Goal: Task Accomplishment & Management: Use online tool/utility

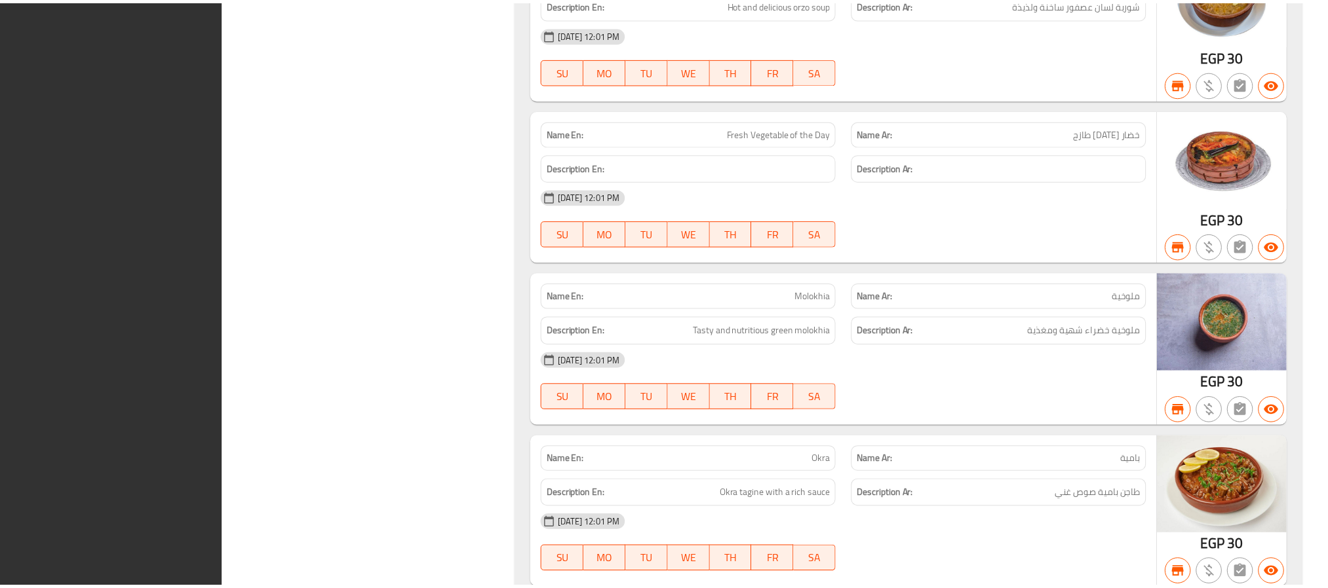
scroll to position [19319, 0]
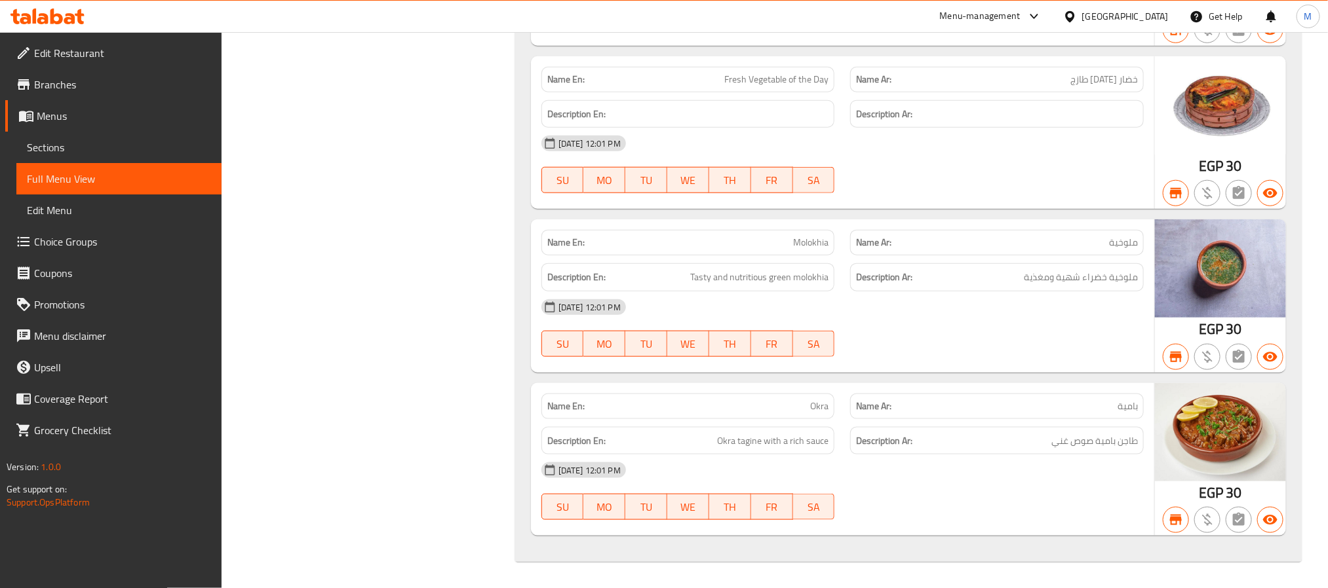
click at [91, 125] on link "Menus" at bounding box center [113, 115] width 216 height 31
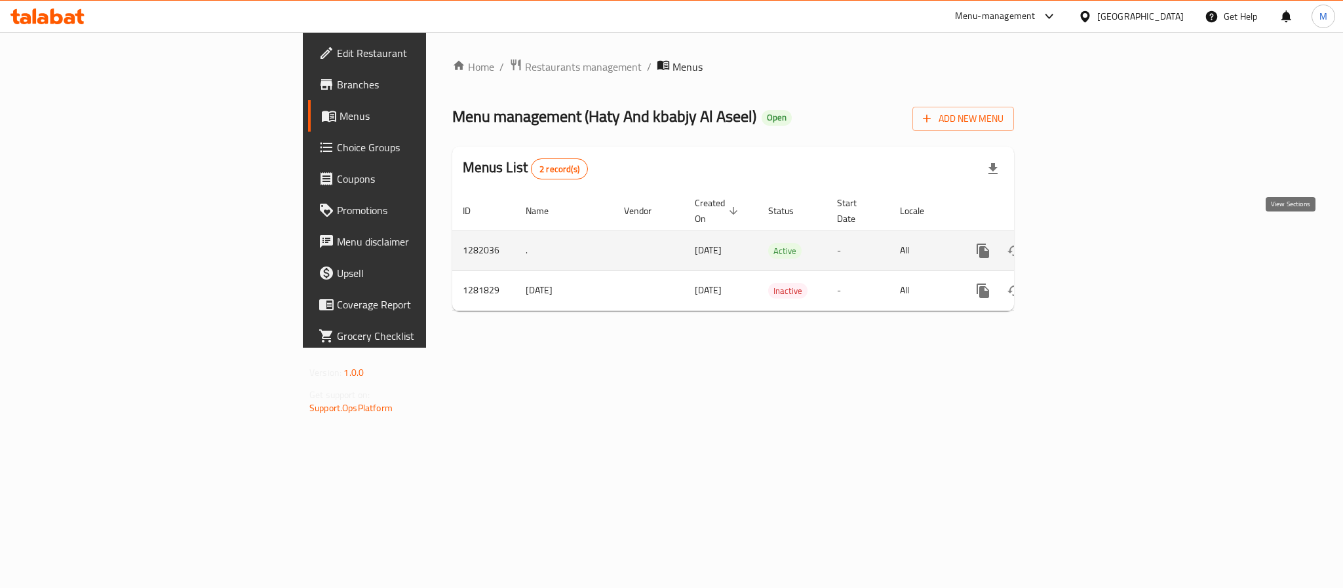
click at [1085, 243] on icon "enhanced table" at bounding box center [1077, 251] width 16 height 16
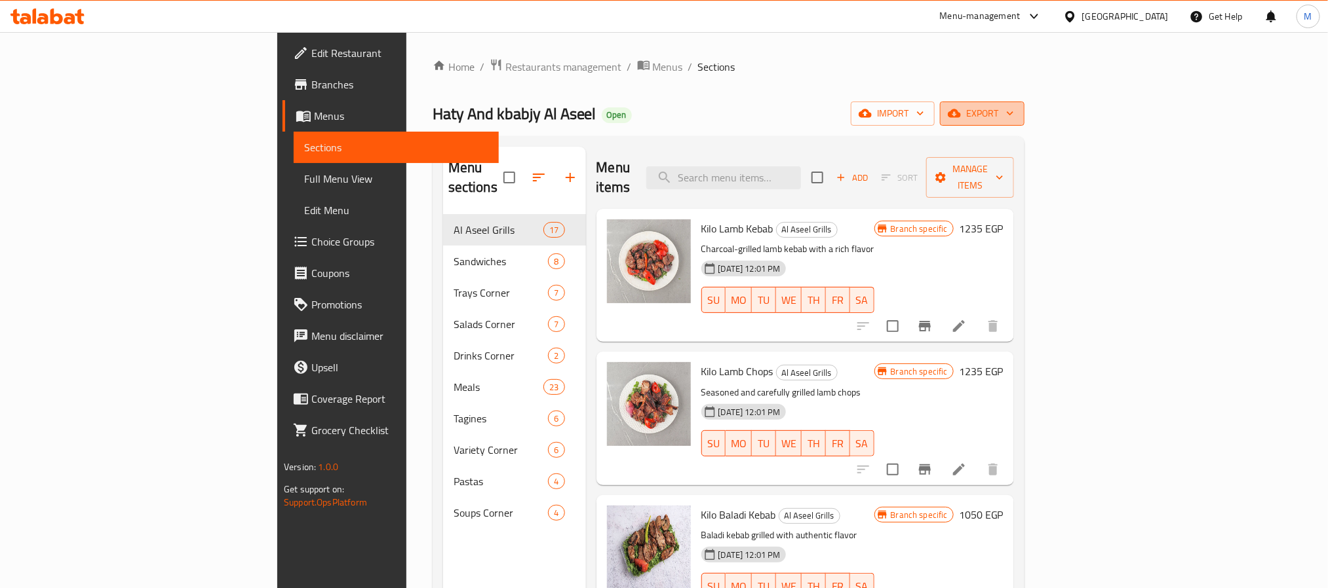
click at [1014, 110] on span "export" at bounding box center [982, 114] width 64 height 16
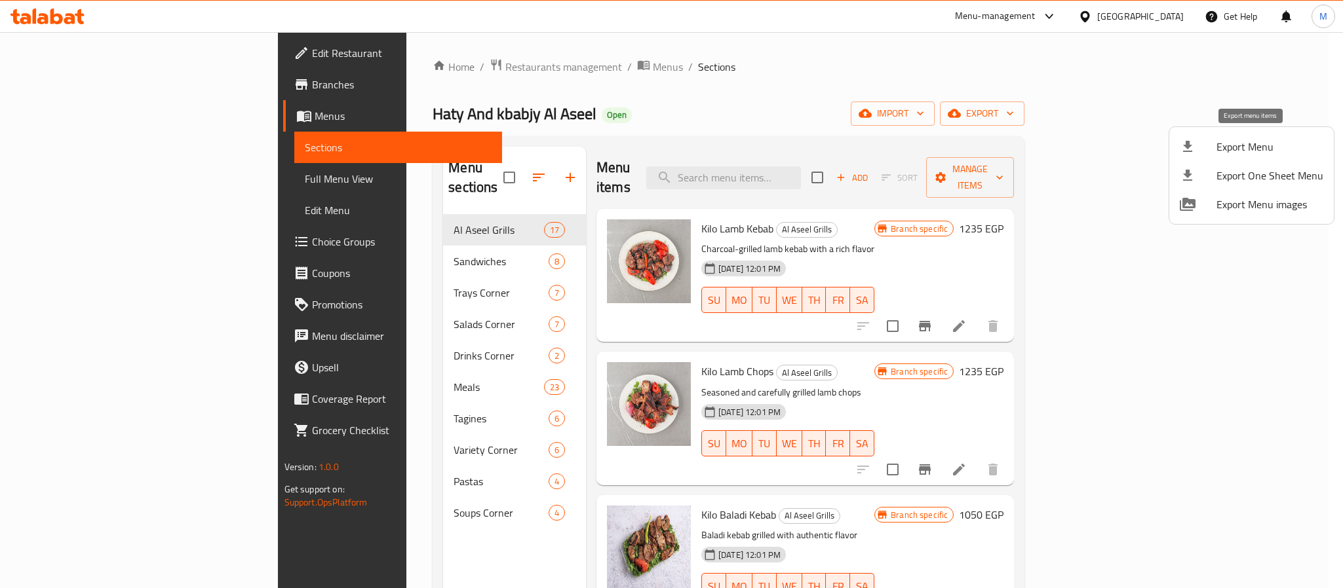
click at [1235, 157] on li "Export Menu" at bounding box center [1251, 146] width 164 height 29
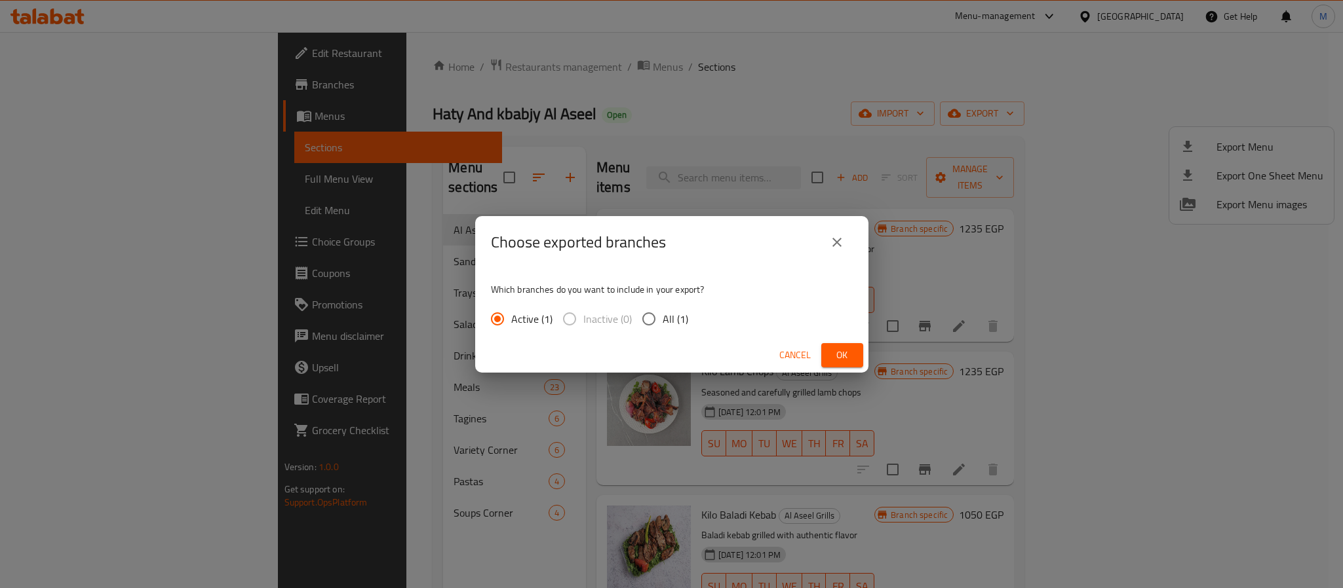
click at [663, 324] on span "All (1)" at bounding box center [676, 319] width 26 height 16
click at [663, 324] on input "All (1)" at bounding box center [649, 319] width 28 height 28
radio input "true"
click at [848, 349] on span "Ok" at bounding box center [842, 355] width 21 height 16
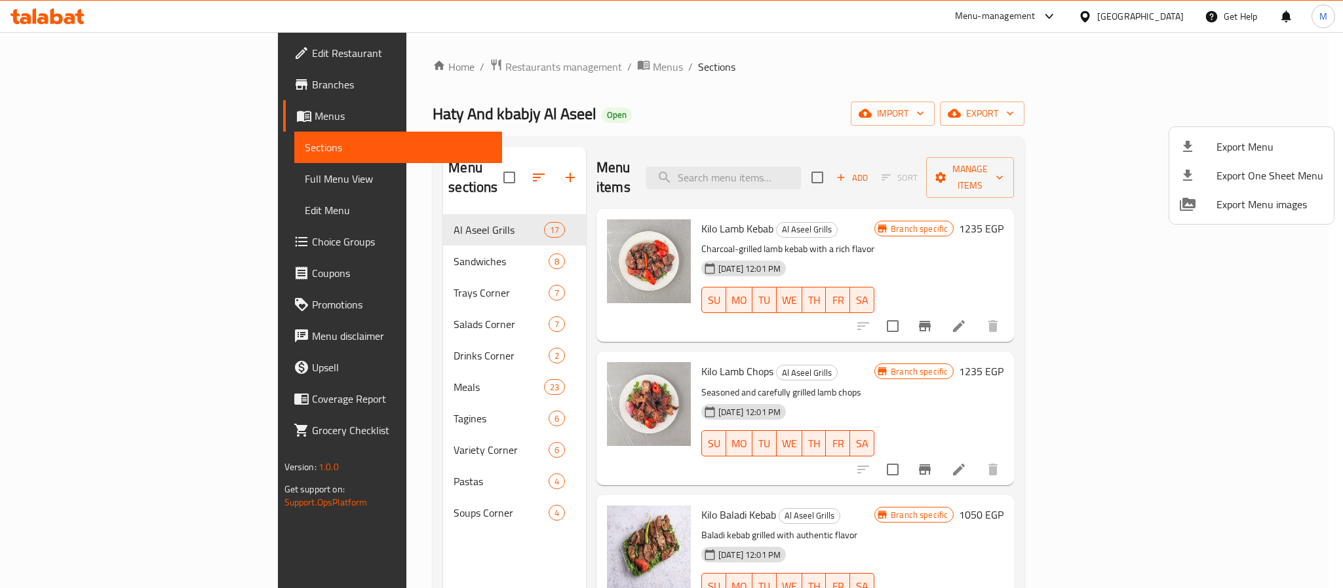
click at [389, 67] on div at bounding box center [671, 294] width 1343 height 588
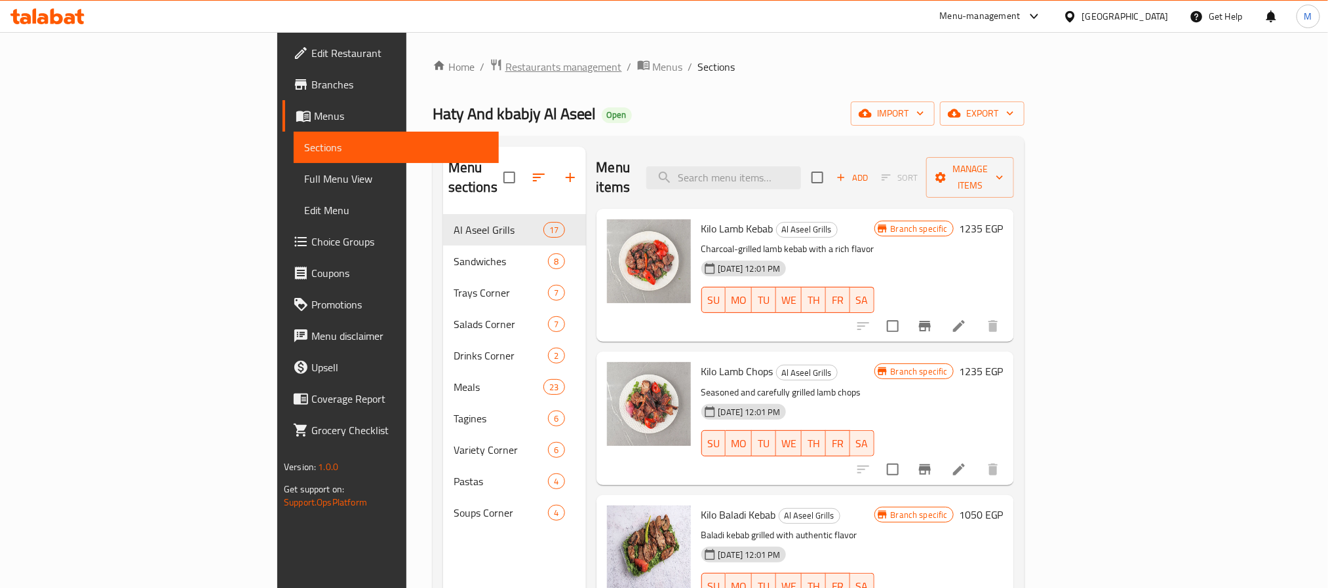
click at [505, 67] on span "Restaurants management" at bounding box center [563, 67] width 117 height 16
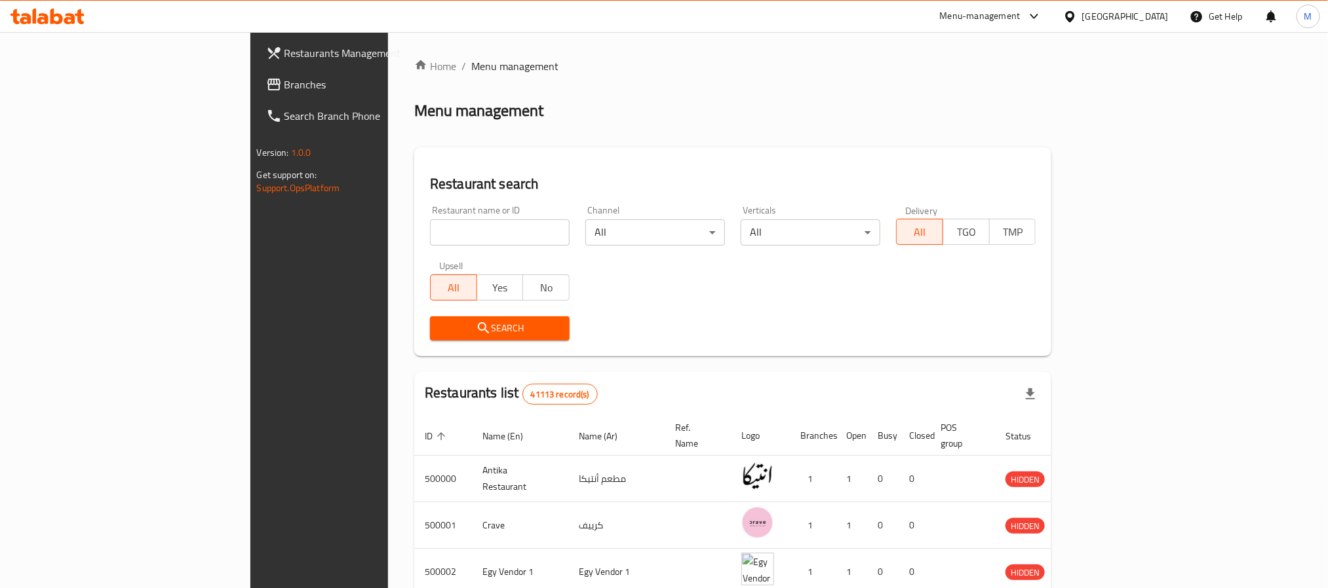
click at [284, 81] on span "Branches" at bounding box center [372, 85] width 177 height 16
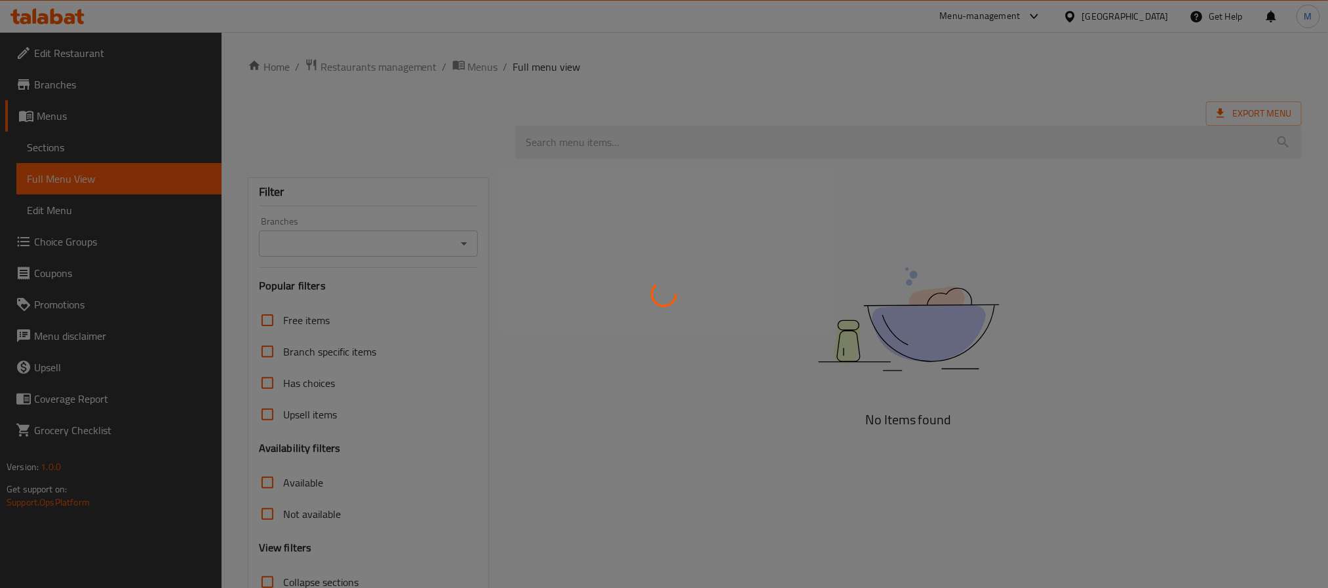
click at [1141, 26] on div at bounding box center [664, 294] width 1328 height 588
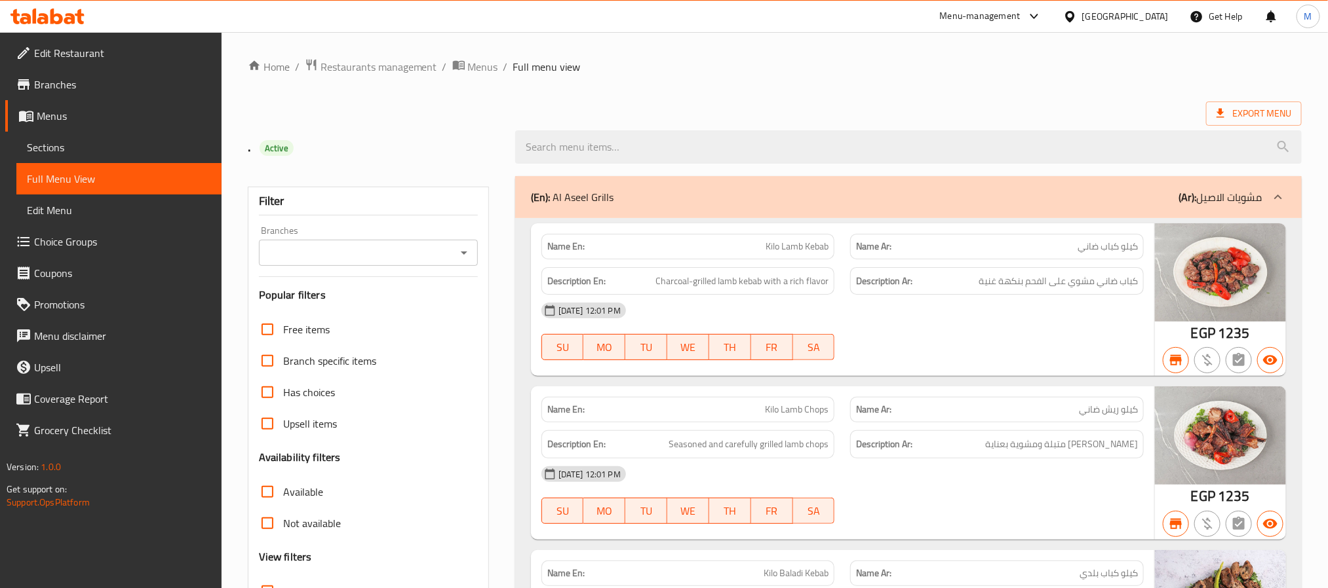
click at [1147, 20] on div "[GEOGRAPHIC_DATA]" at bounding box center [1125, 16] width 87 height 14
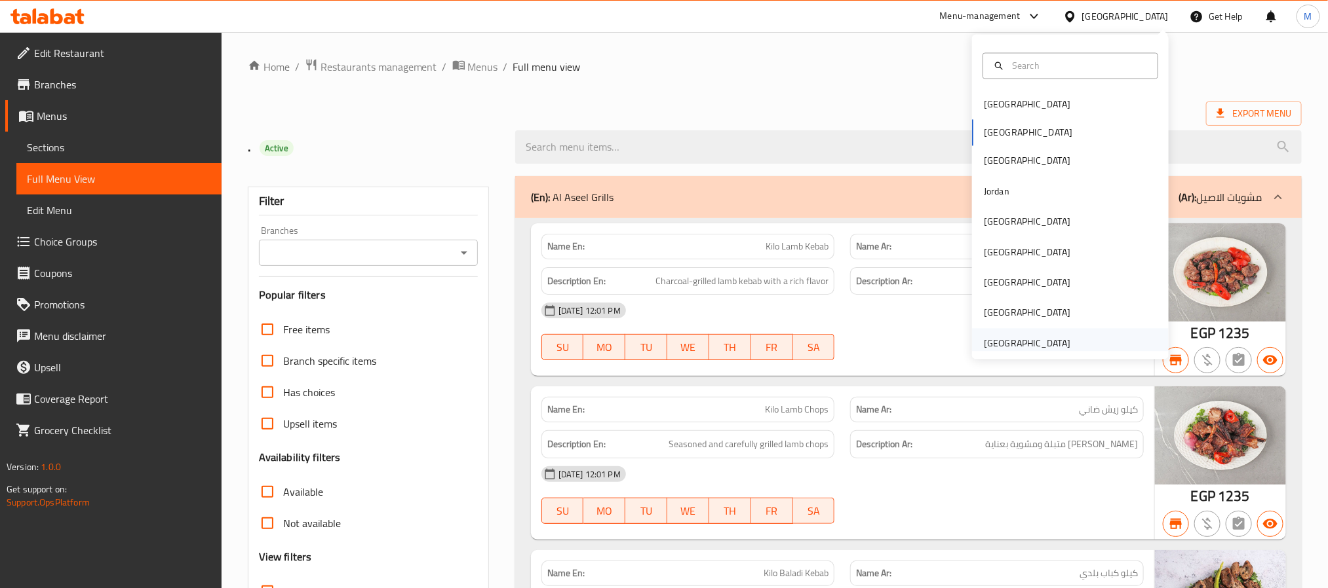
click at [1010, 336] on div "[GEOGRAPHIC_DATA]" at bounding box center [1027, 343] width 87 height 14
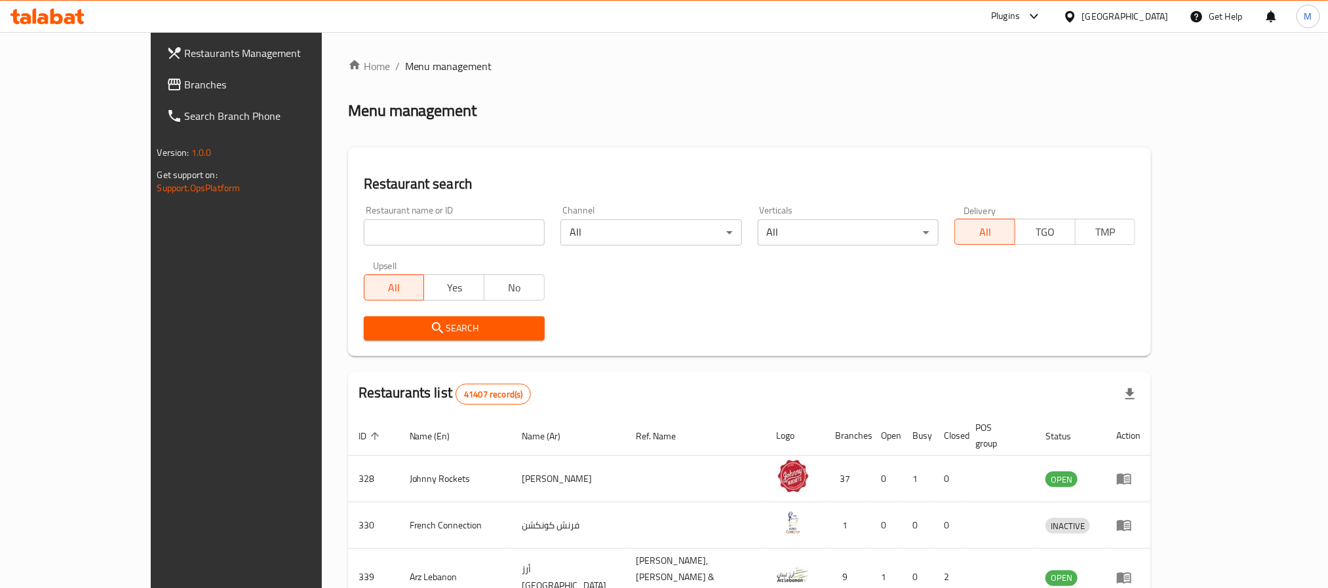
click at [156, 71] on link "Branches" at bounding box center [264, 84] width 216 height 31
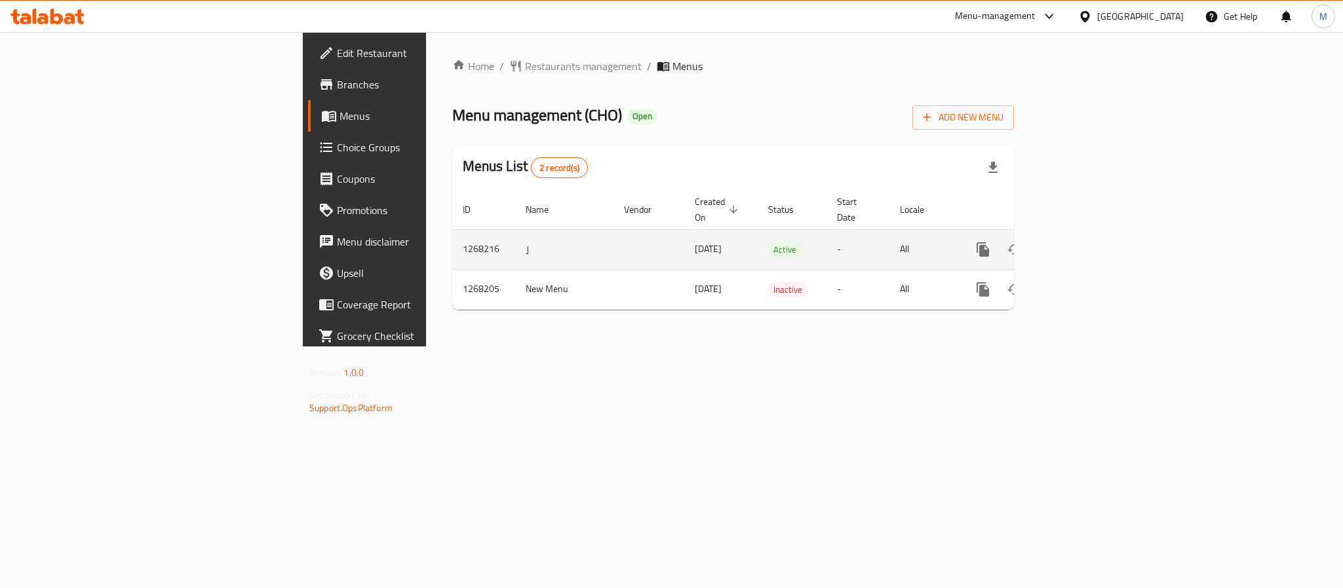
click at [1085, 242] on icon "enhanced table" at bounding box center [1077, 250] width 16 height 16
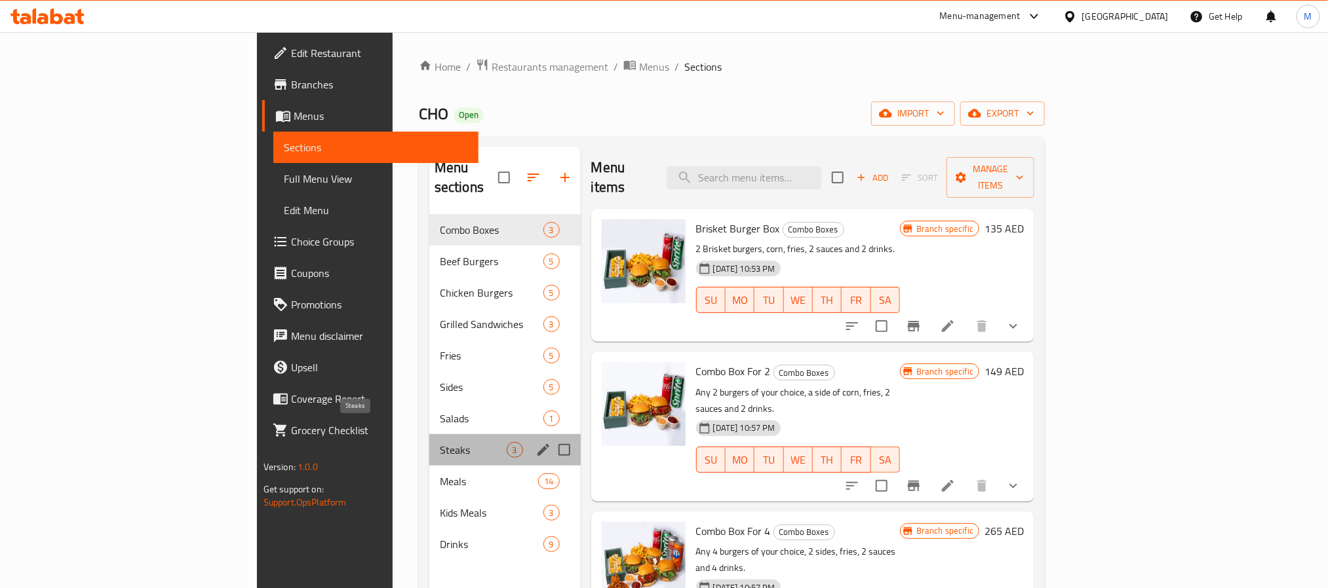
click at [440, 442] on span "Steaks" at bounding box center [473, 450] width 67 height 16
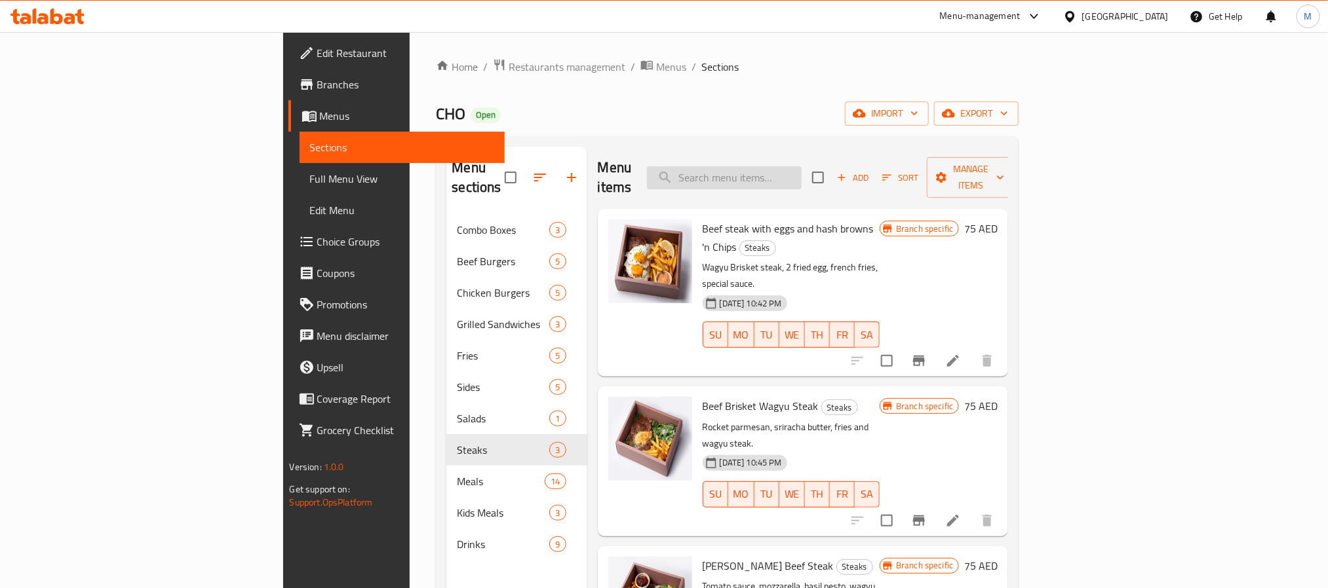
click at [801, 166] on input "search" at bounding box center [724, 177] width 155 height 23
type input "HEAL"
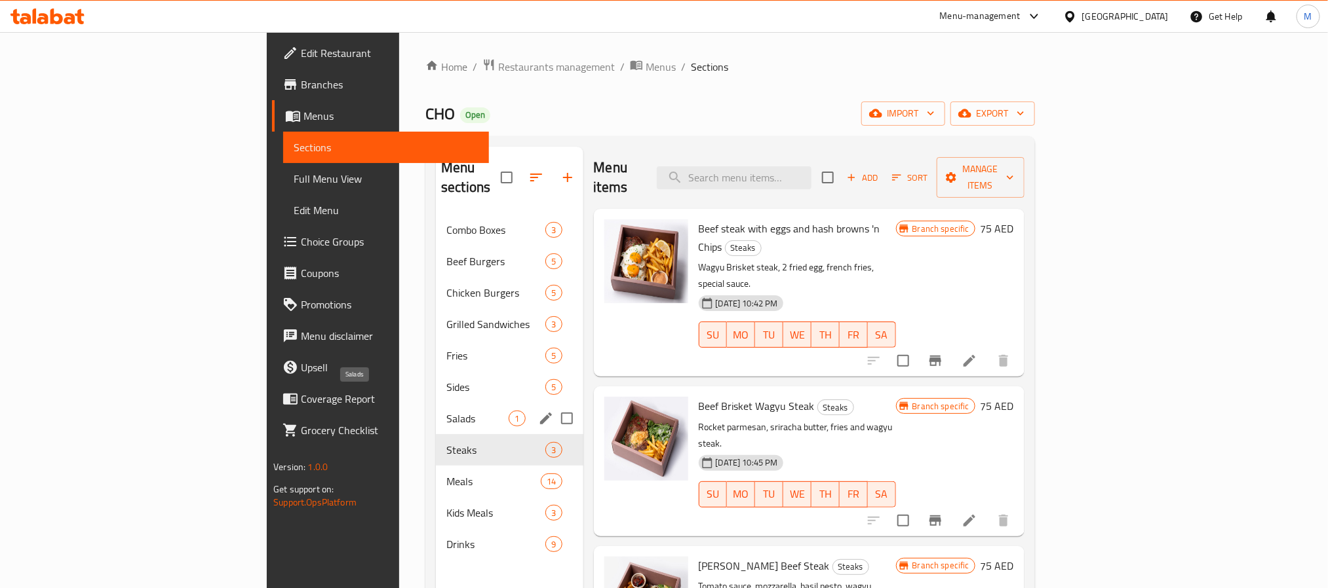
click at [436, 378] on div "Sides 5" at bounding box center [509, 387] width 147 height 31
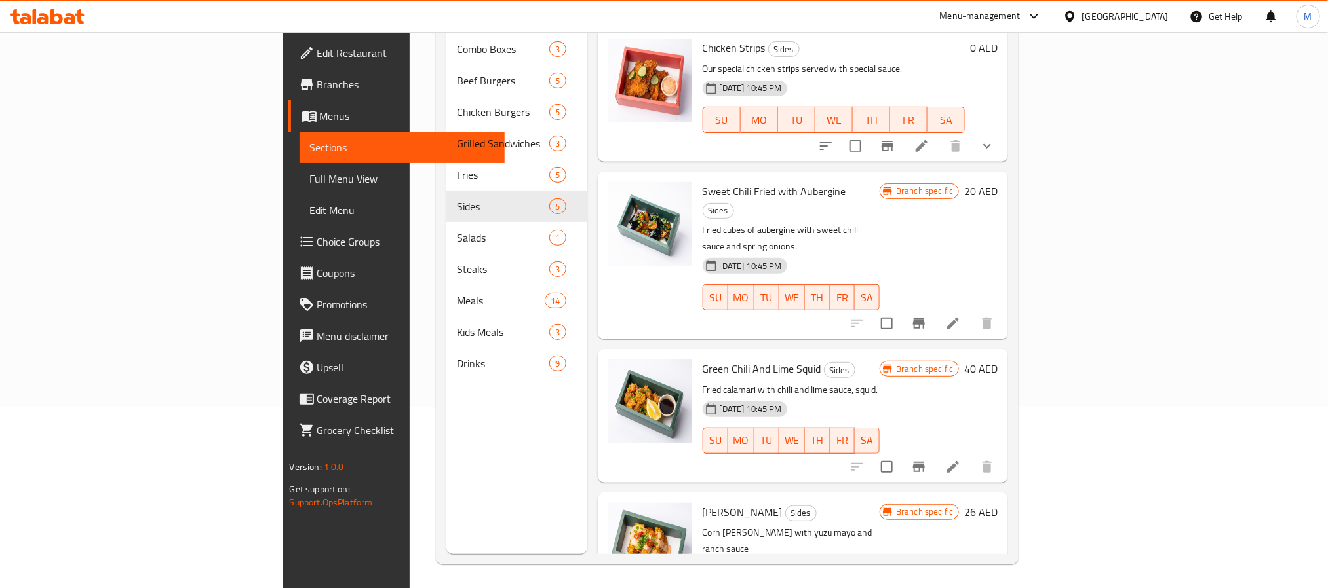
scroll to position [183, 0]
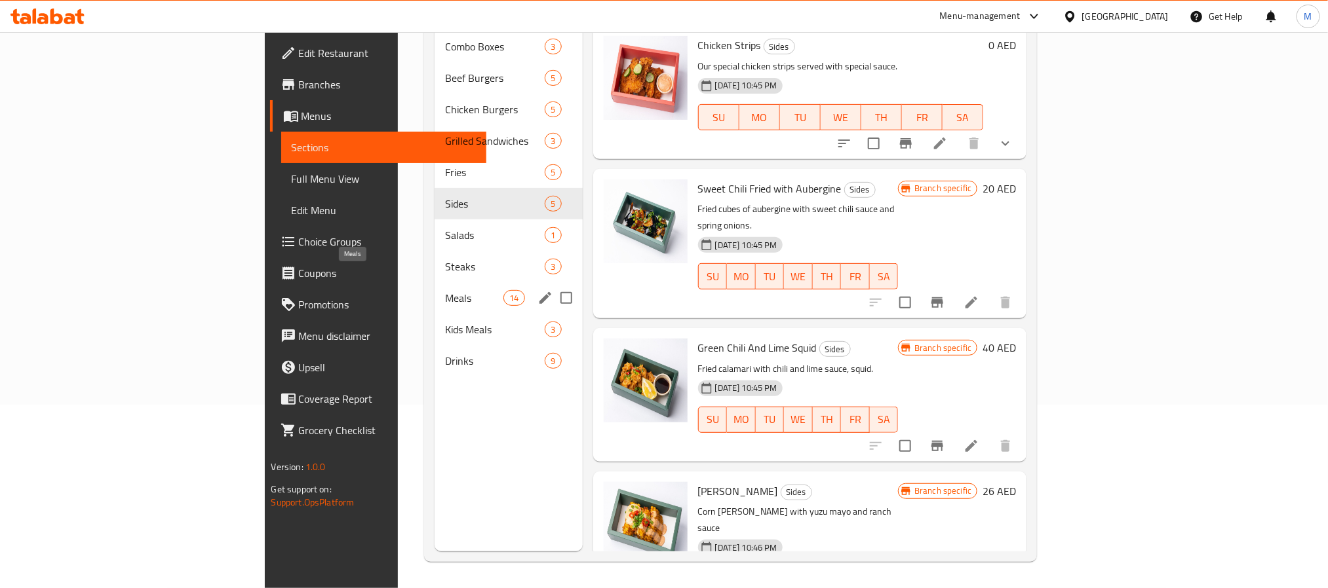
click at [445, 290] on span "Meals" at bounding box center [474, 298] width 59 height 16
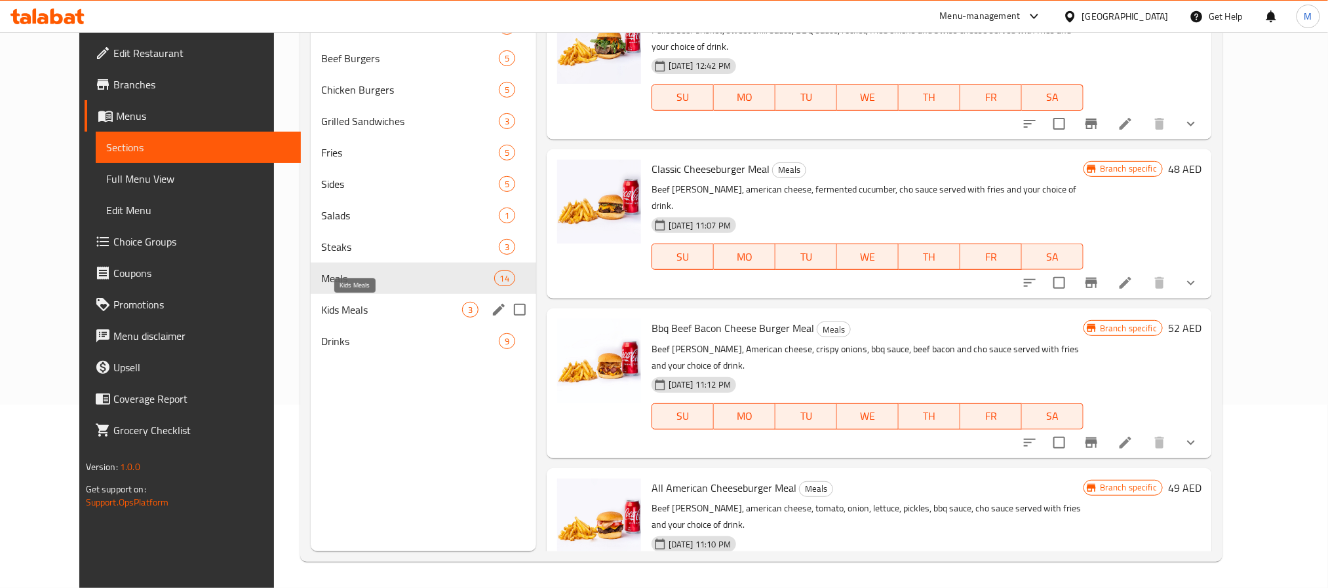
click at [346, 309] on span "Kids Meals" at bounding box center [391, 310] width 141 height 16
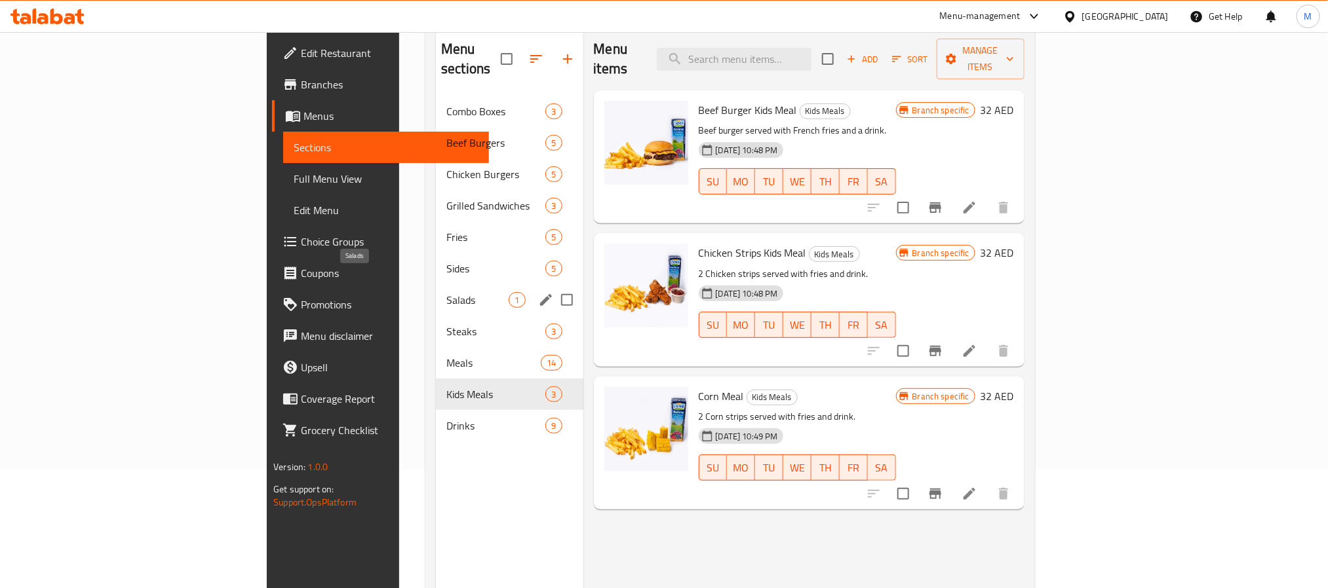
scroll to position [85, 0]
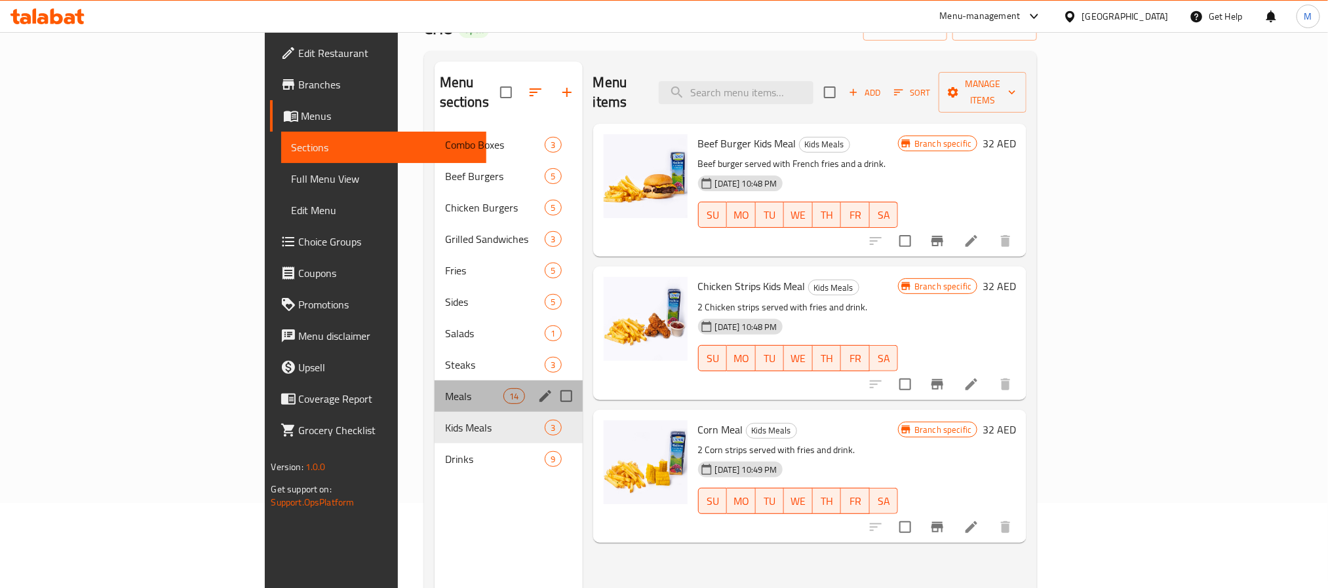
click at [434, 381] on div "Meals 14" at bounding box center [508, 396] width 148 height 31
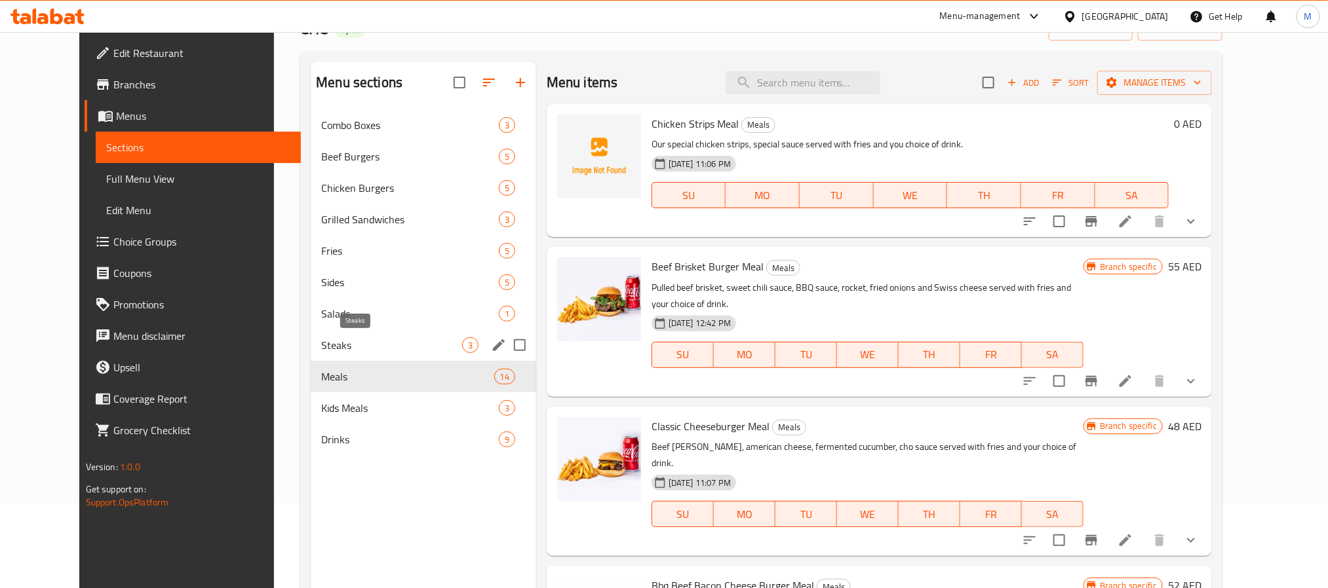
click at [321, 347] on span "Steaks" at bounding box center [391, 345] width 141 height 16
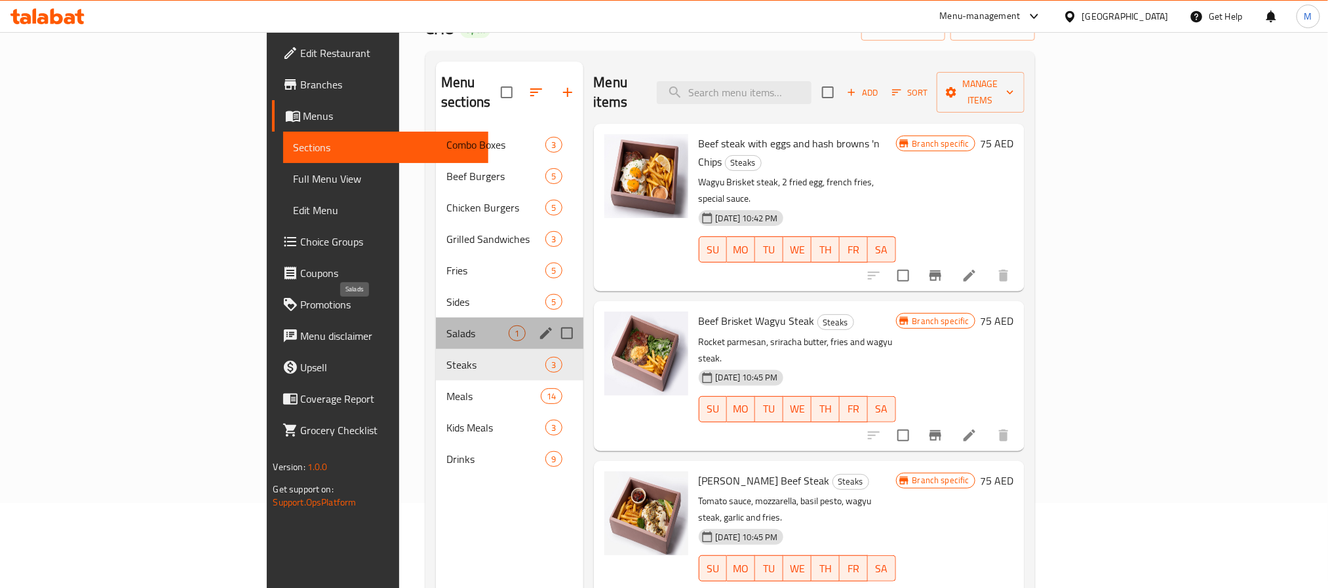
click at [446, 326] on span "Salads" at bounding box center [477, 334] width 62 height 16
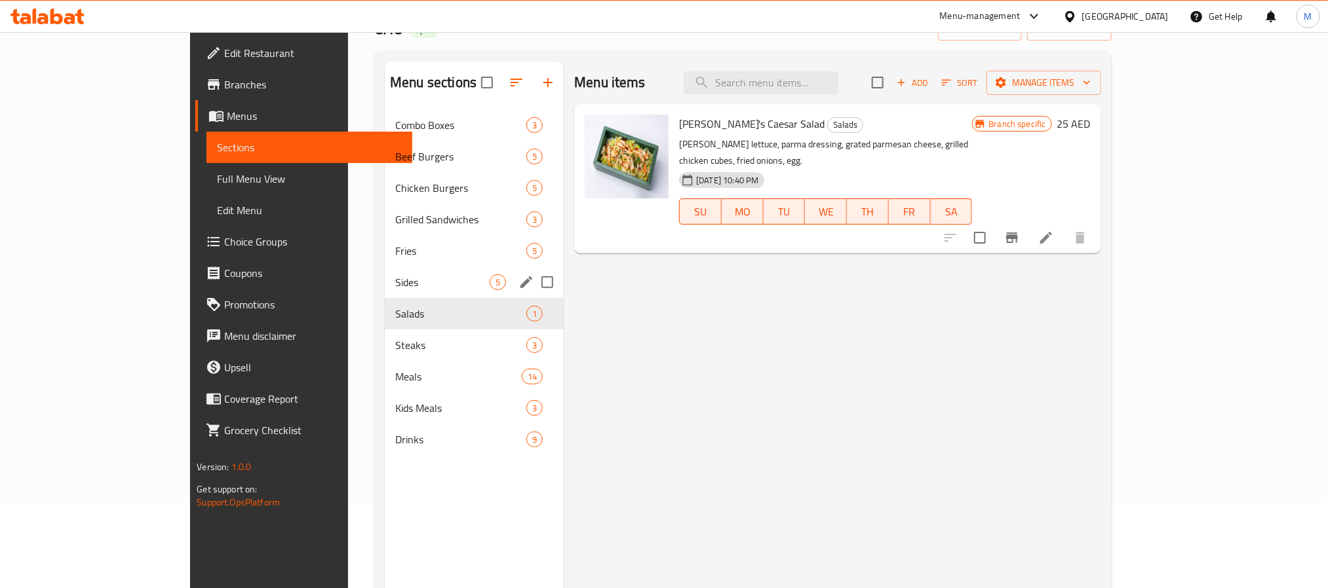
click at [385, 294] on div "Sides 5" at bounding box center [474, 282] width 179 height 31
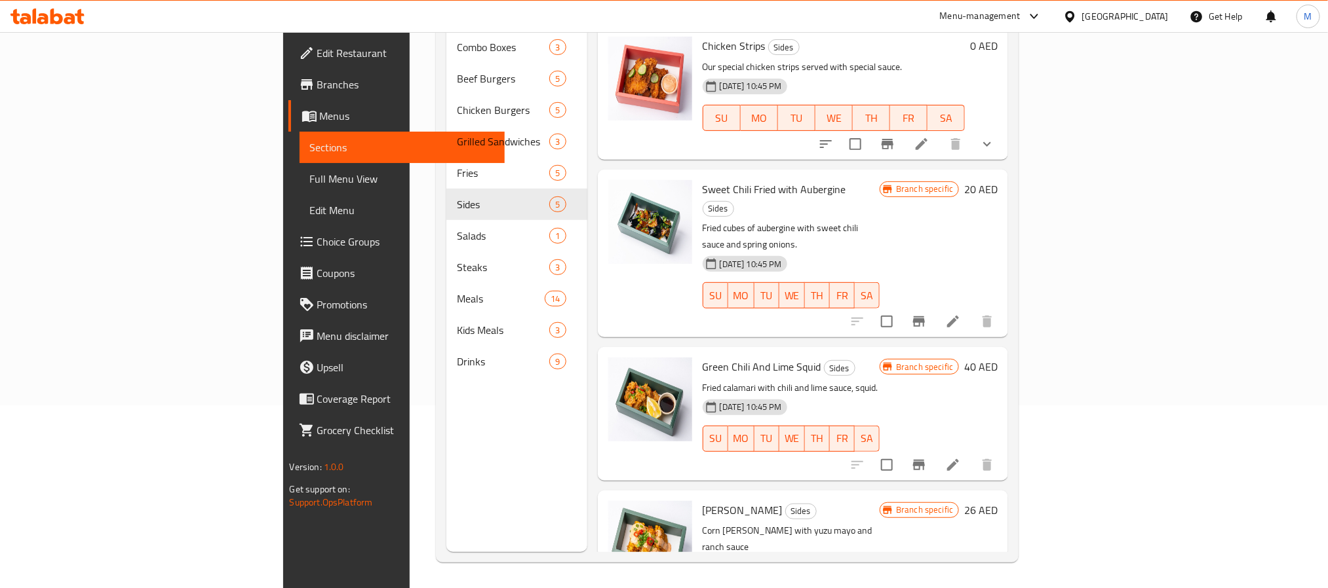
scroll to position [183, 0]
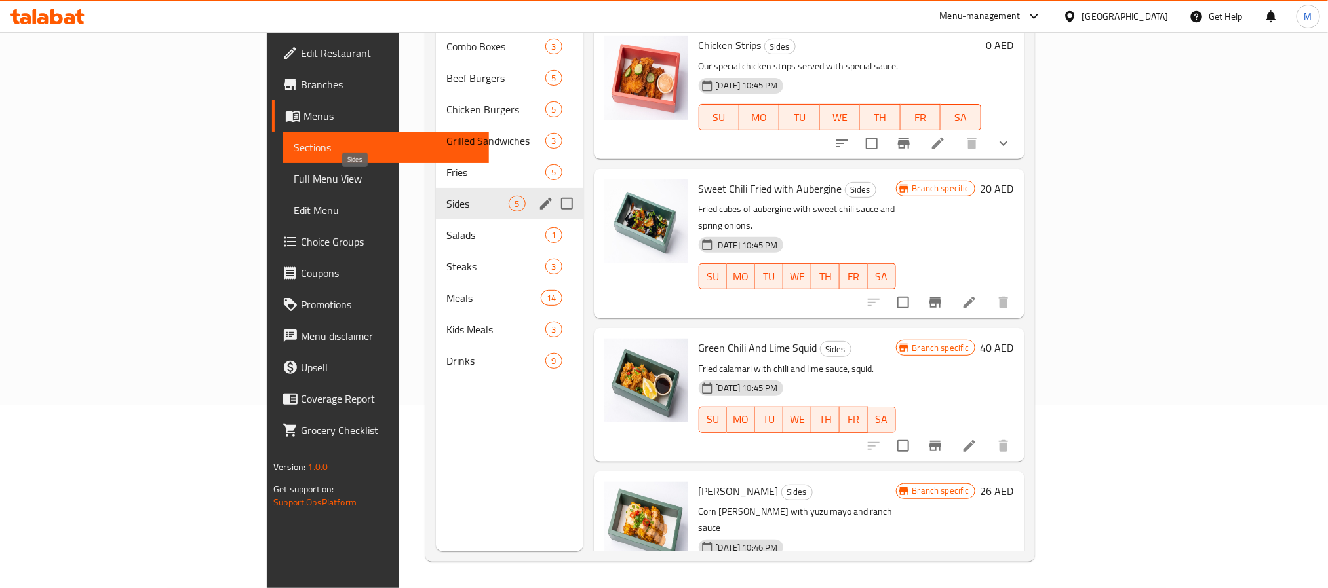
click at [446, 196] on span "Sides" at bounding box center [477, 204] width 62 height 16
click at [446, 164] on span "Fries" at bounding box center [477, 172] width 62 height 16
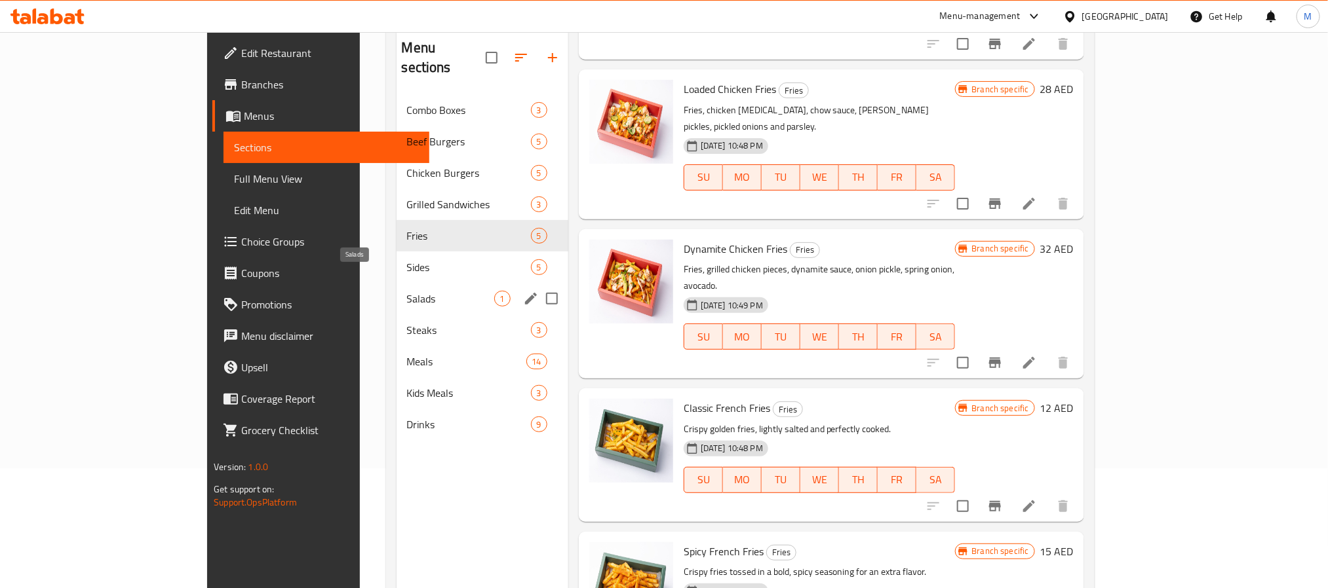
scroll to position [85, 0]
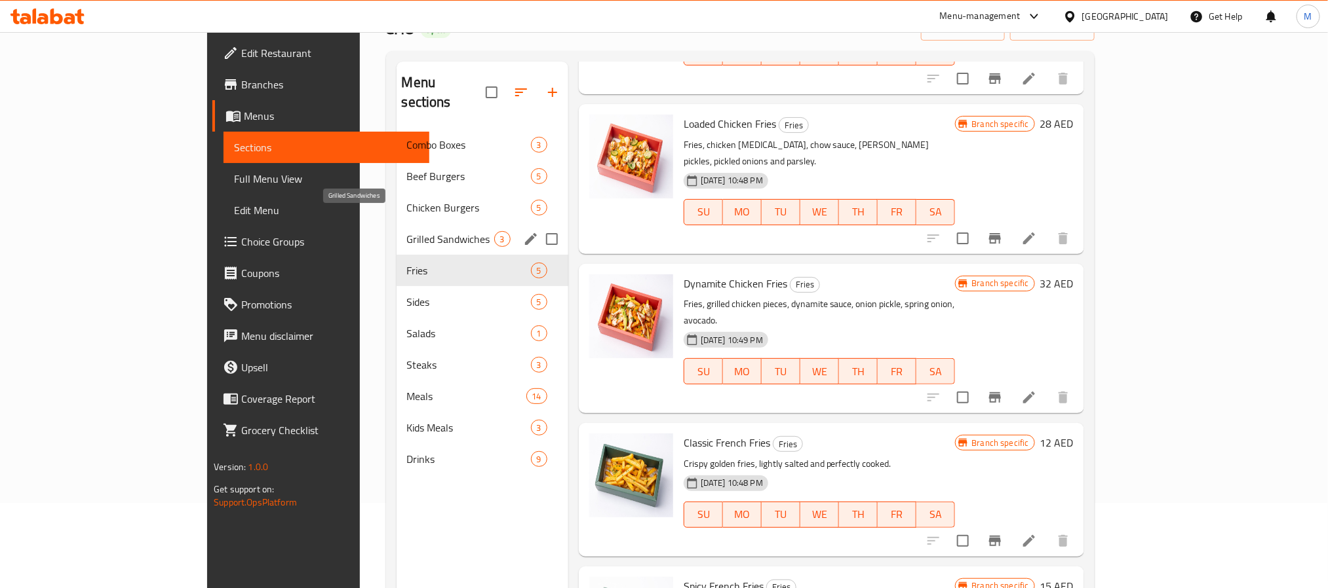
click at [407, 231] on span "Grilled Sandwiches" at bounding box center [450, 239] width 87 height 16
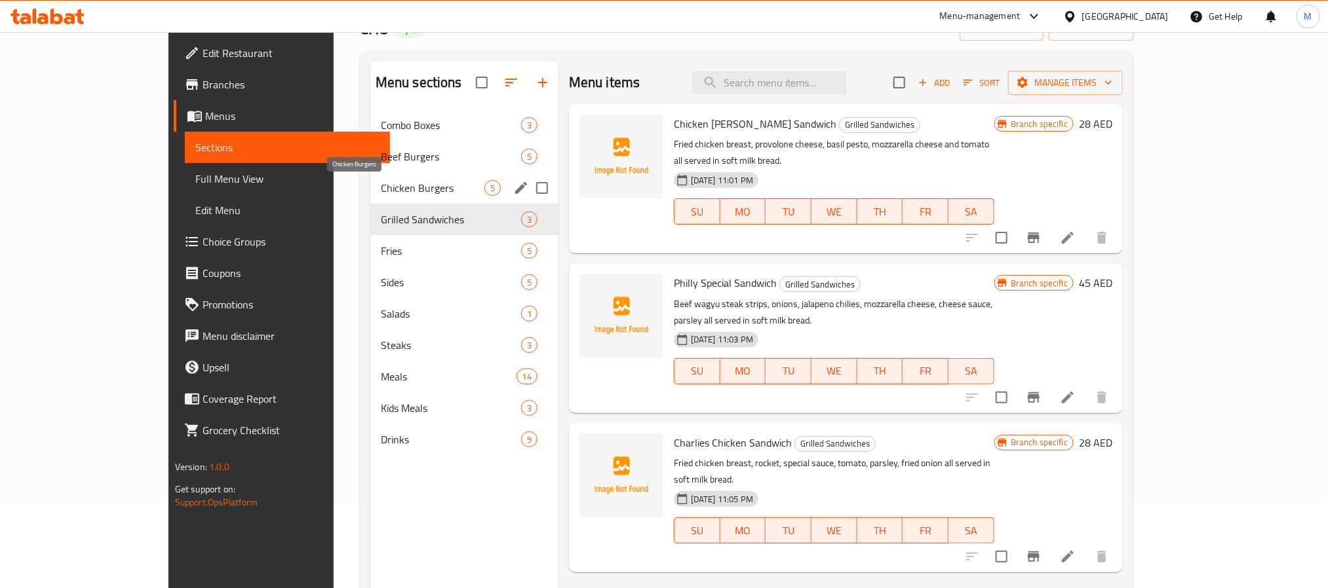
click at [381, 189] on span "Chicken Burgers" at bounding box center [433, 188] width 104 height 16
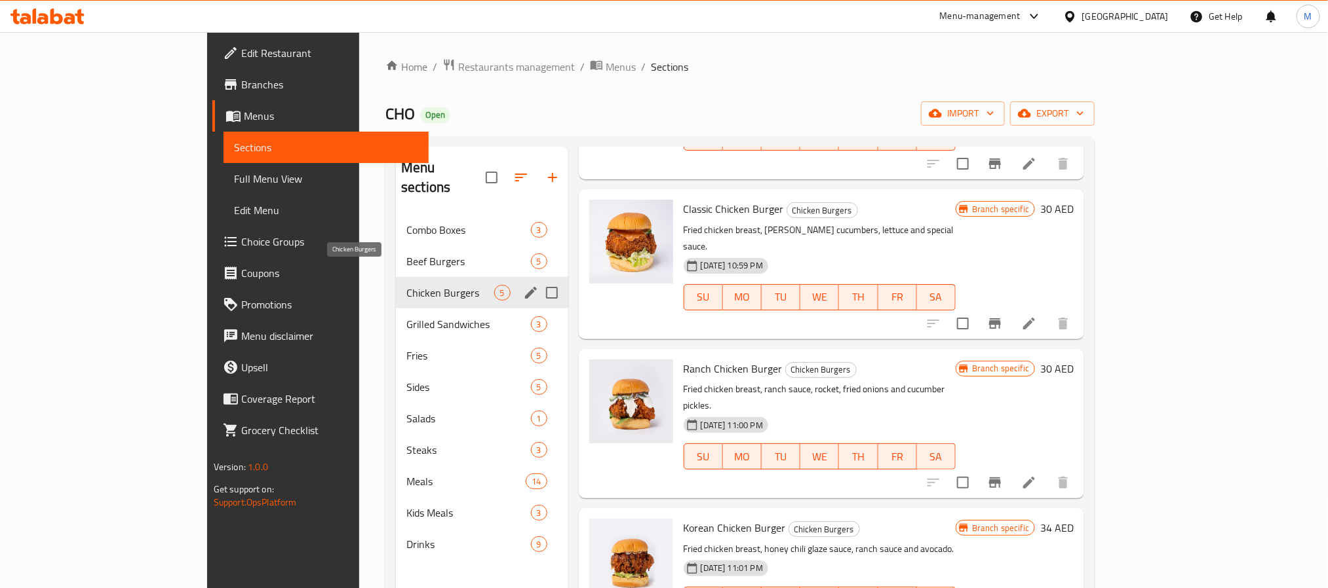
click at [406, 285] on span "Chicken Burgers" at bounding box center [449, 293] width 87 height 16
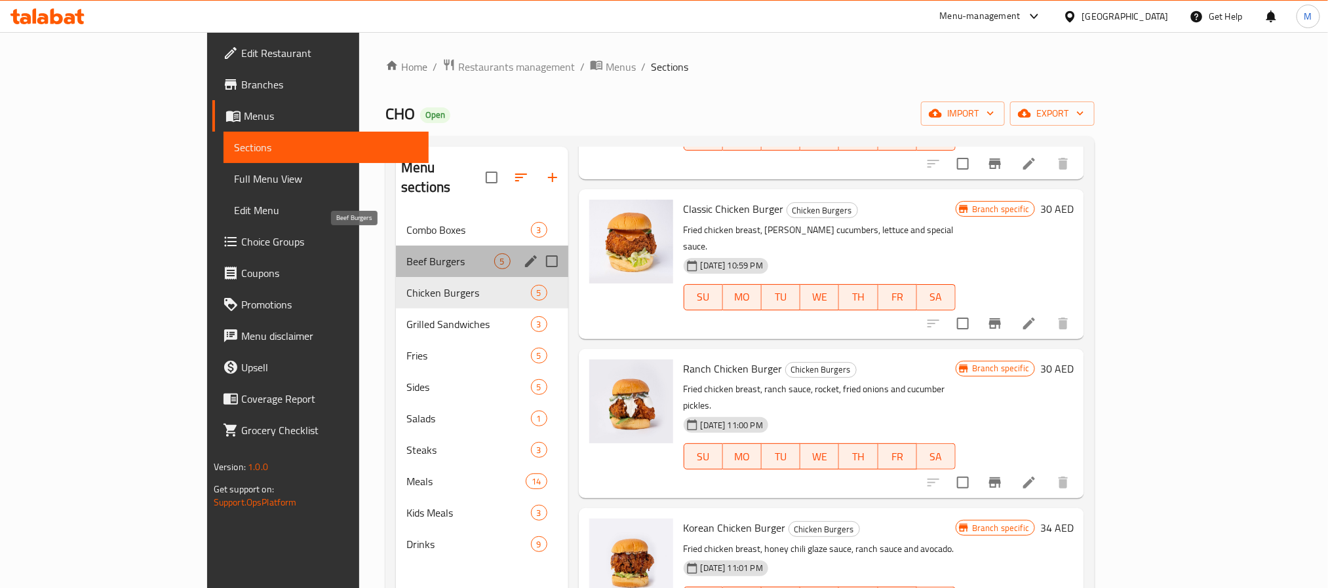
click at [406, 254] on span "Beef Burgers" at bounding box center [449, 262] width 87 height 16
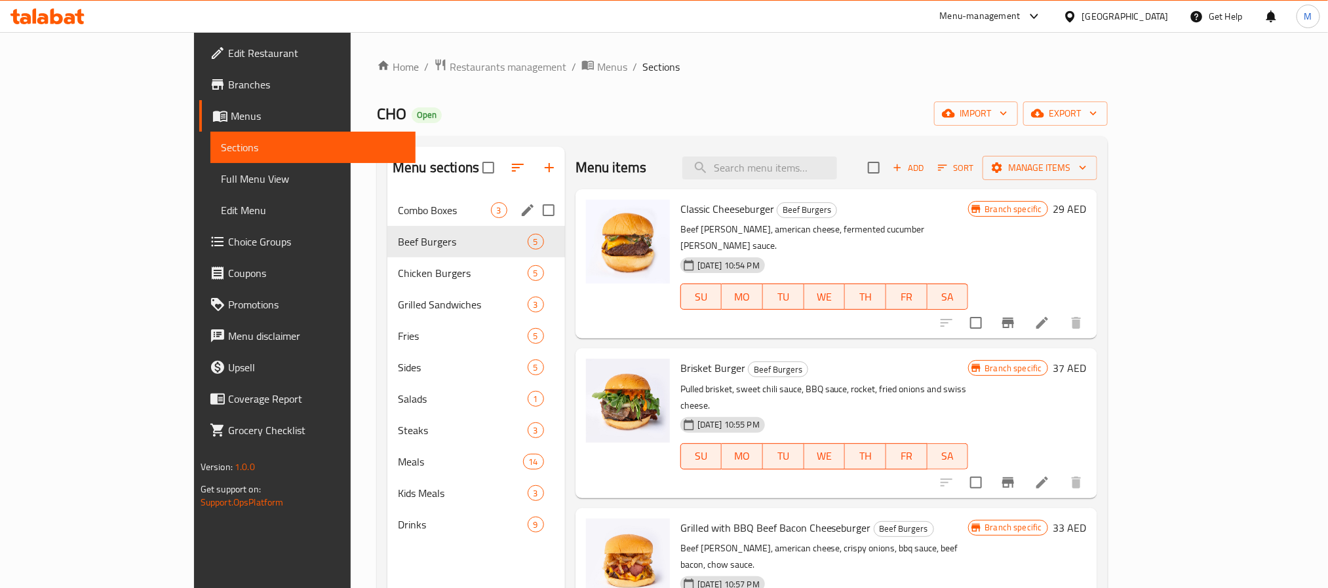
click at [387, 201] on div "Combo Boxes 3" at bounding box center [476, 210] width 178 height 31
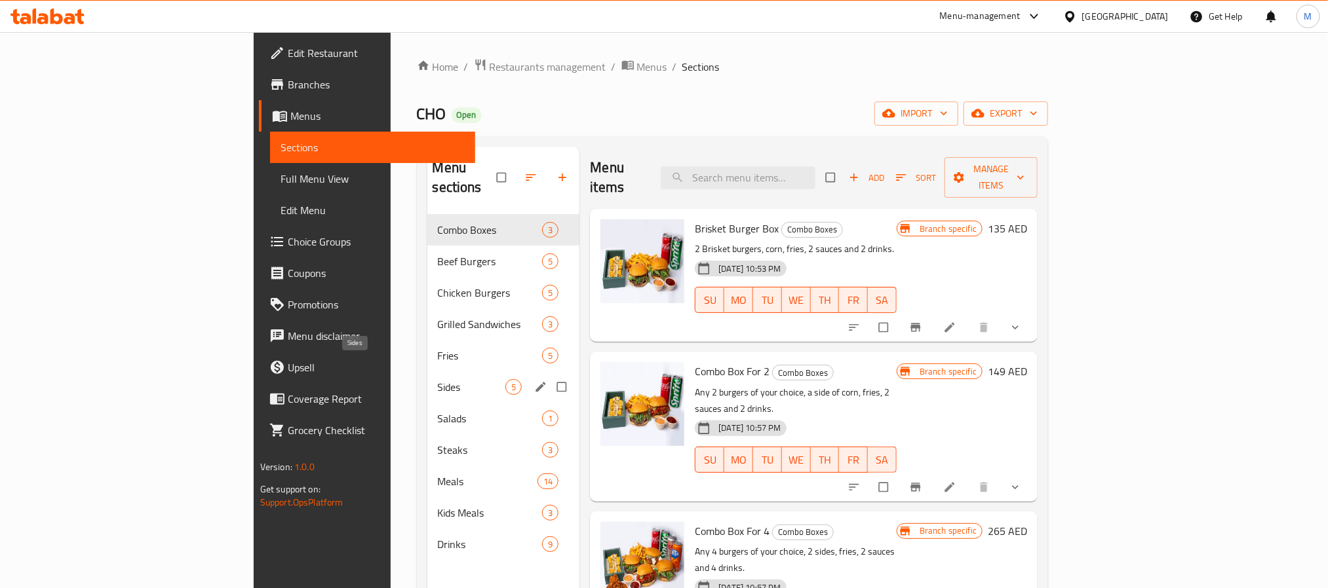
click at [438, 379] on span "Sides" at bounding box center [472, 387] width 68 height 16
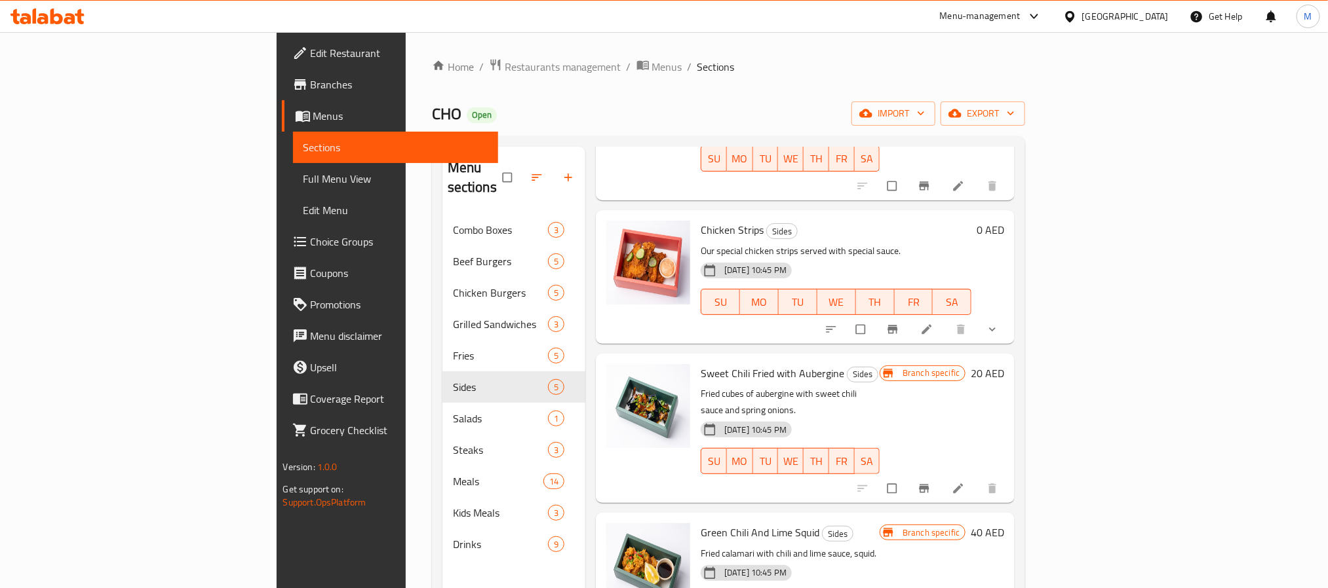
scroll to position [159, 0]
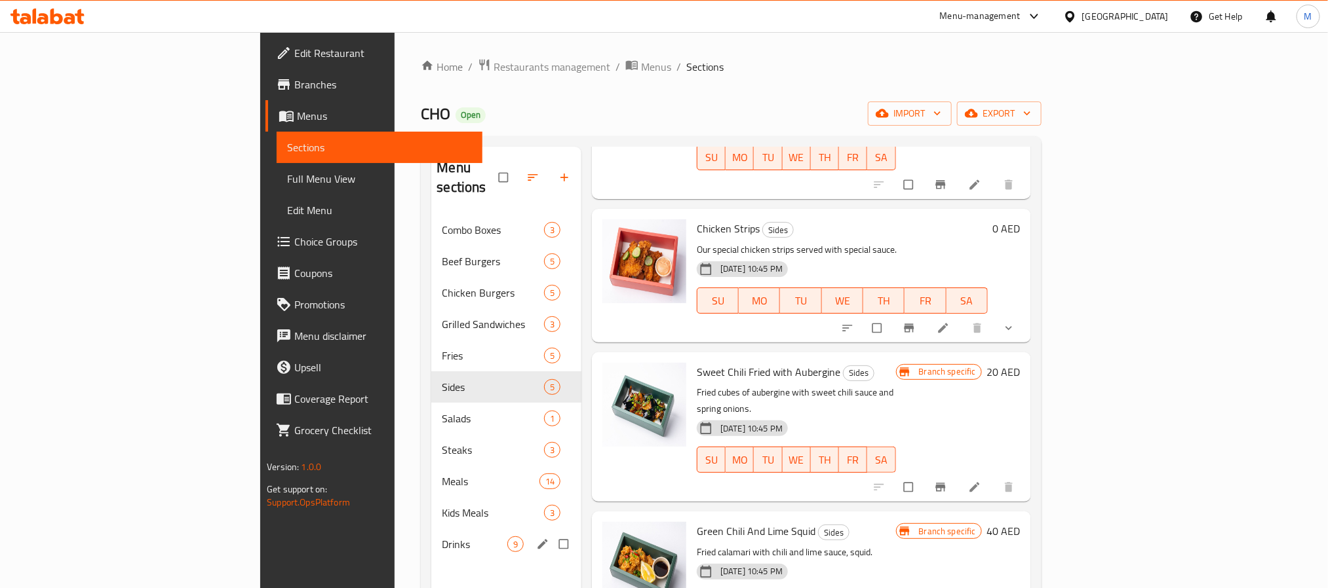
click at [442, 537] on span "Drinks" at bounding box center [474, 545] width 65 height 16
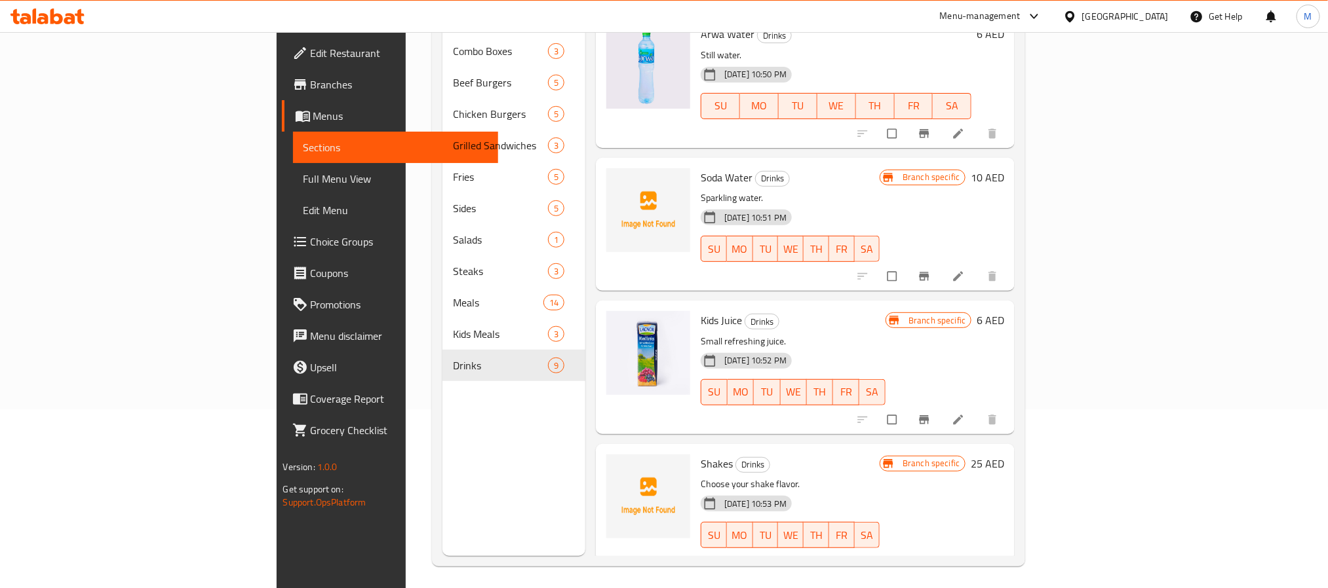
scroll to position [183, 0]
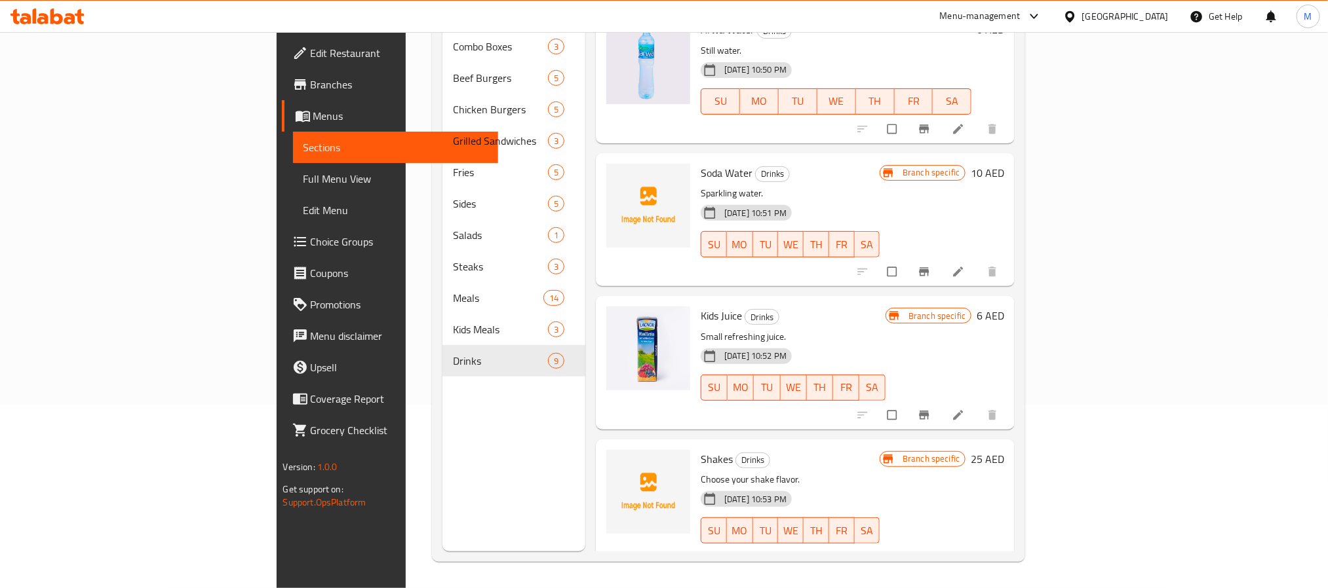
click at [999, 552] on icon "show more" at bounding box center [992, 558] width 13 height 13
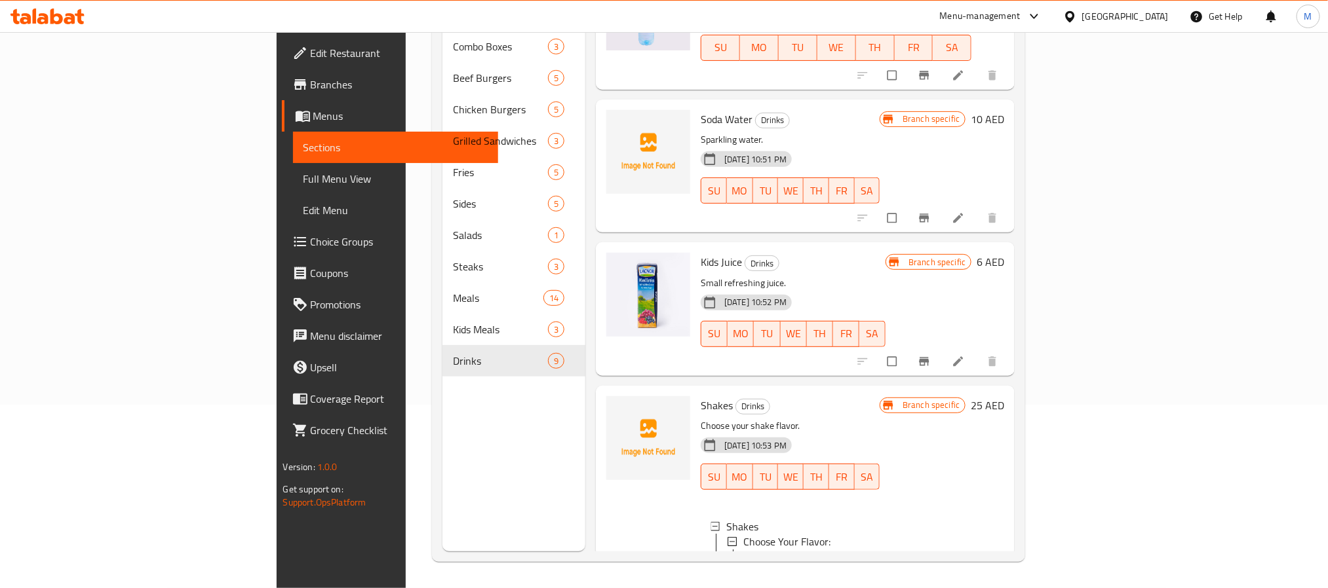
scroll to position [665, 0]
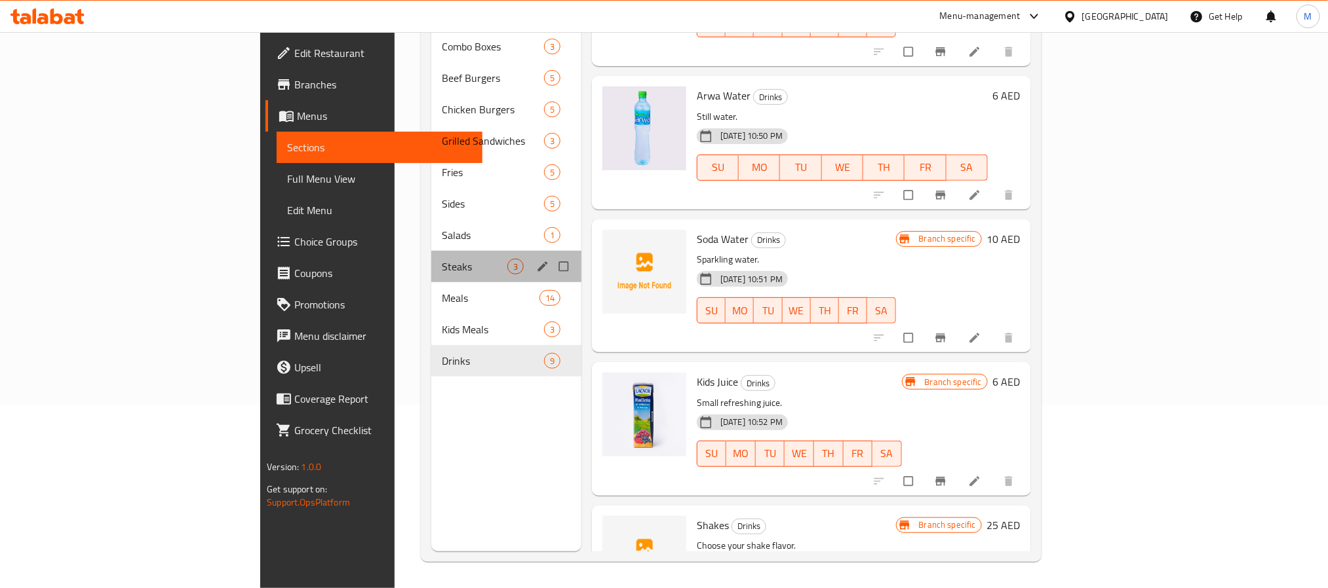
click at [431, 251] on div "Steaks 3" at bounding box center [506, 266] width 150 height 31
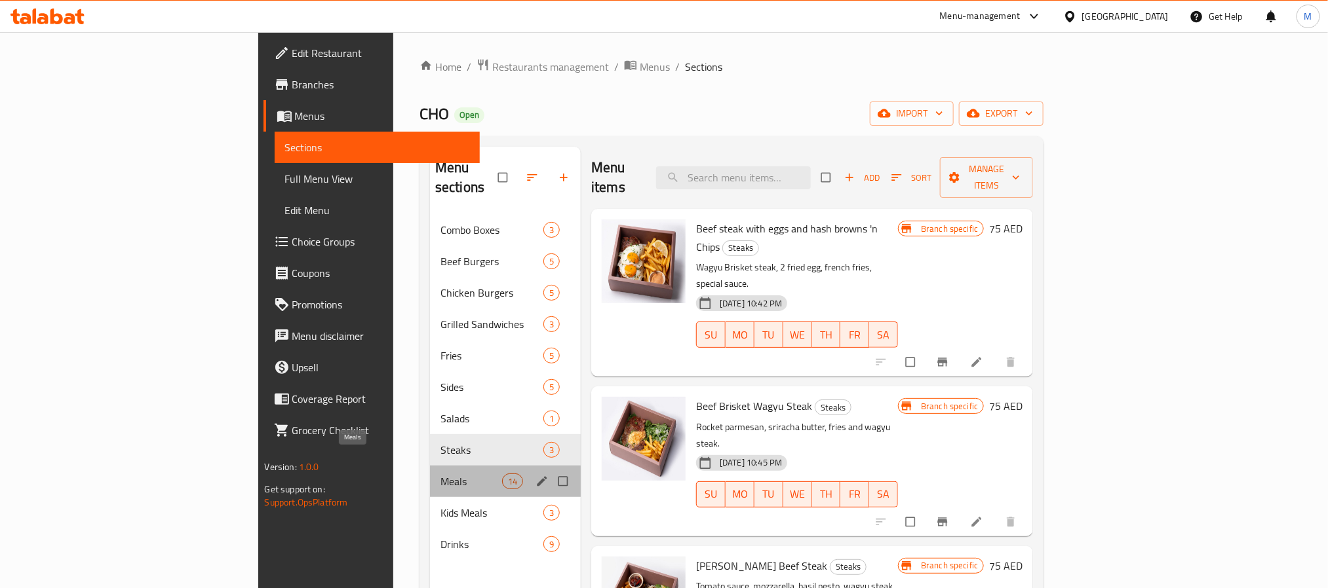
click at [440, 474] on span "Meals" at bounding box center [471, 482] width 62 height 16
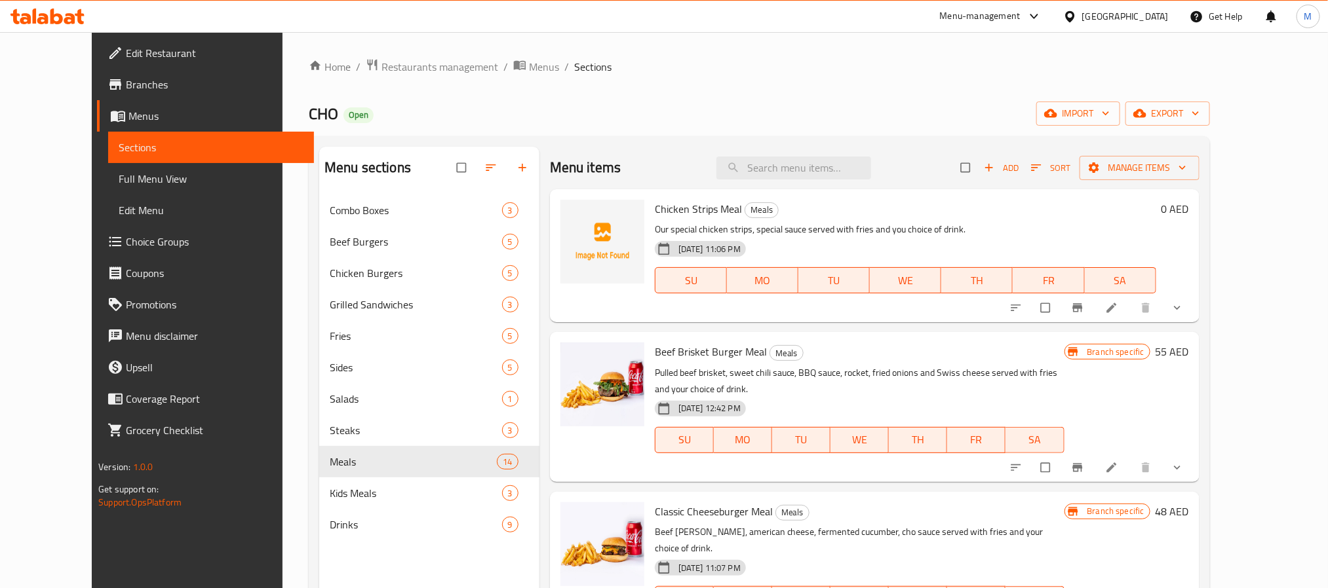
click at [702, 353] on span "Beef Brisket Burger Meal" at bounding box center [711, 352] width 112 height 20
drag, startPoint x: 702, startPoint y: 353, endPoint x: 641, endPoint y: 356, distance: 61.0
click at [655, 356] on span "Beef Brisket Burger Meal" at bounding box center [711, 352] width 112 height 20
copy span "Beef Brisket Burger"
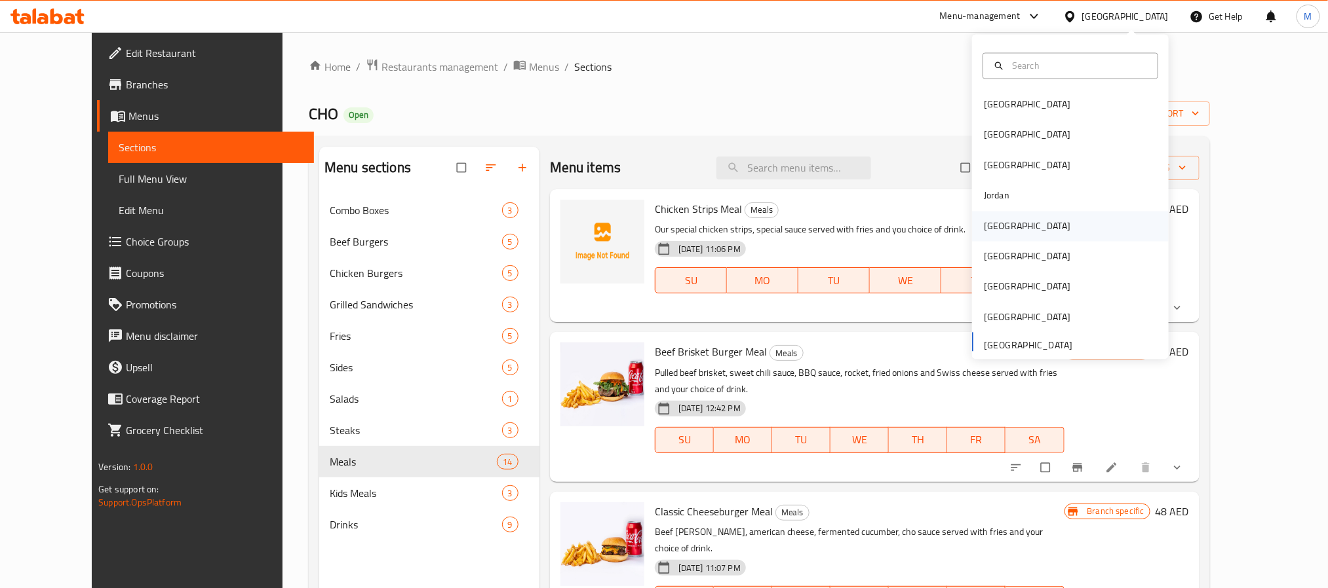
click at [999, 218] on div "[GEOGRAPHIC_DATA]" at bounding box center [1026, 226] width 107 height 30
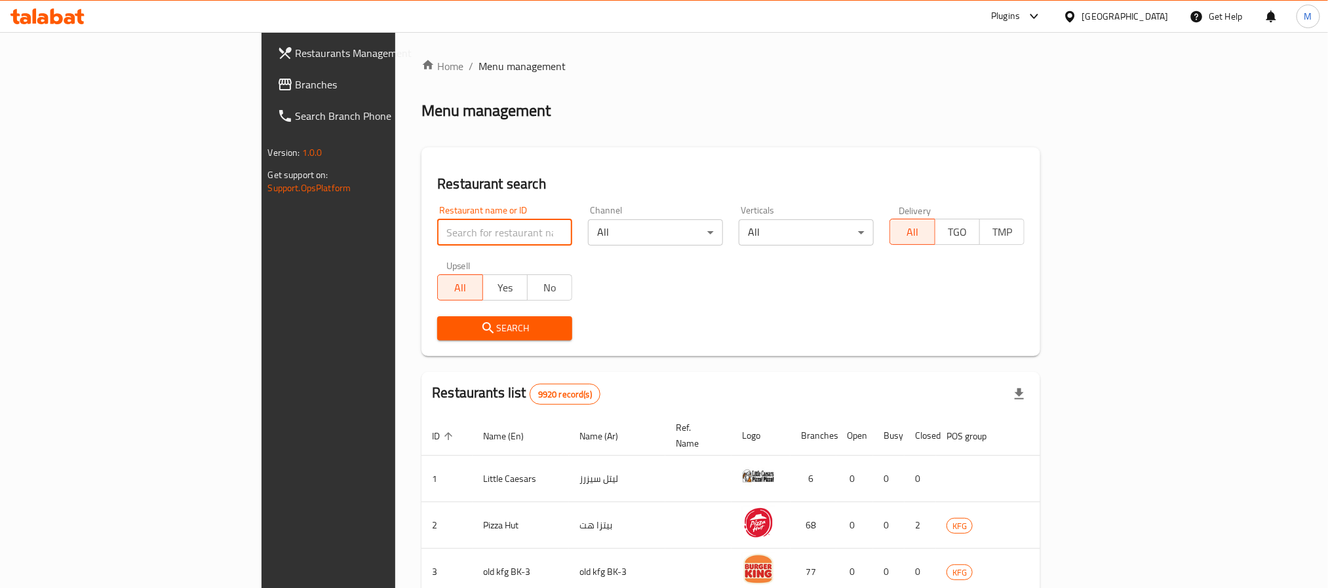
click at [437, 242] on input "search" at bounding box center [504, 233] width 135 height 26
paste input "618977"
type input "618977"
click button "Search" at bounding box center [504, 329] width 135 height 24
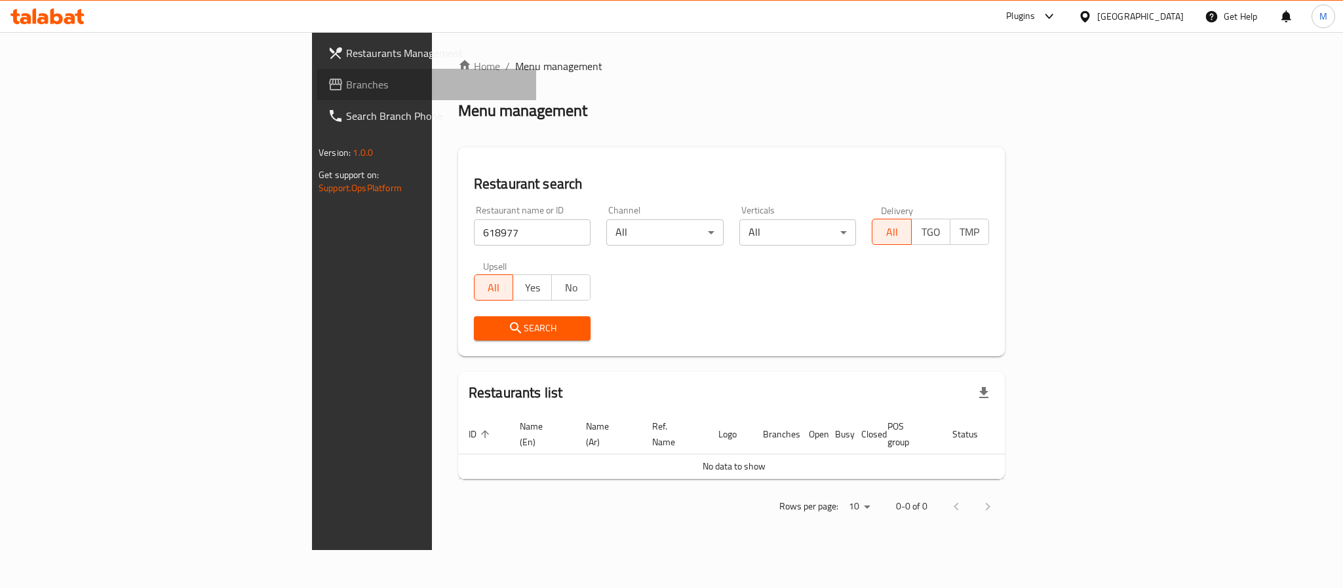
click at [346, 85] on span "Branches" at bounding box center [436, 85] width 180 height 16
